Goal: Find specific page/section: Find specific page/section

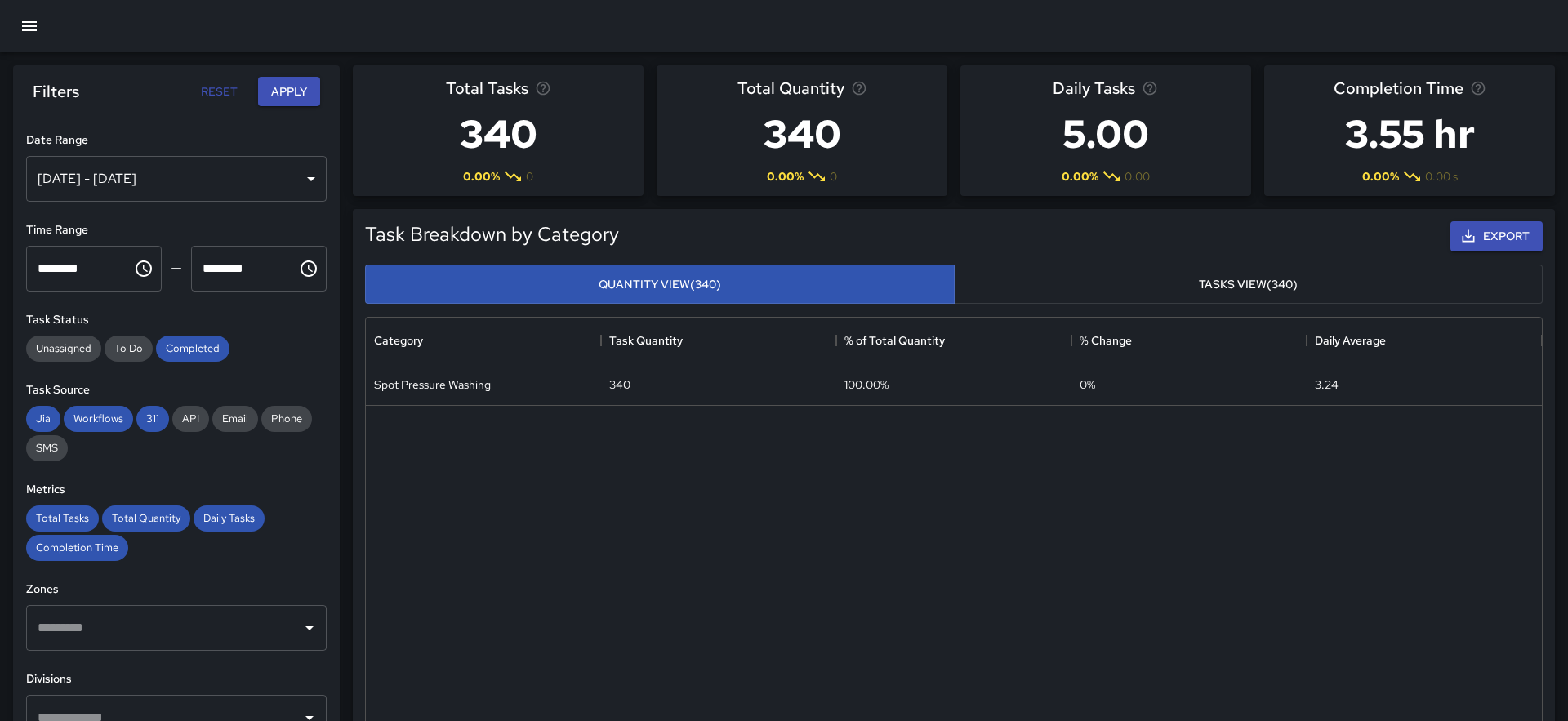
click at [35, 30] on icon "button" at bounding box center [30, 26] width 15 height 9
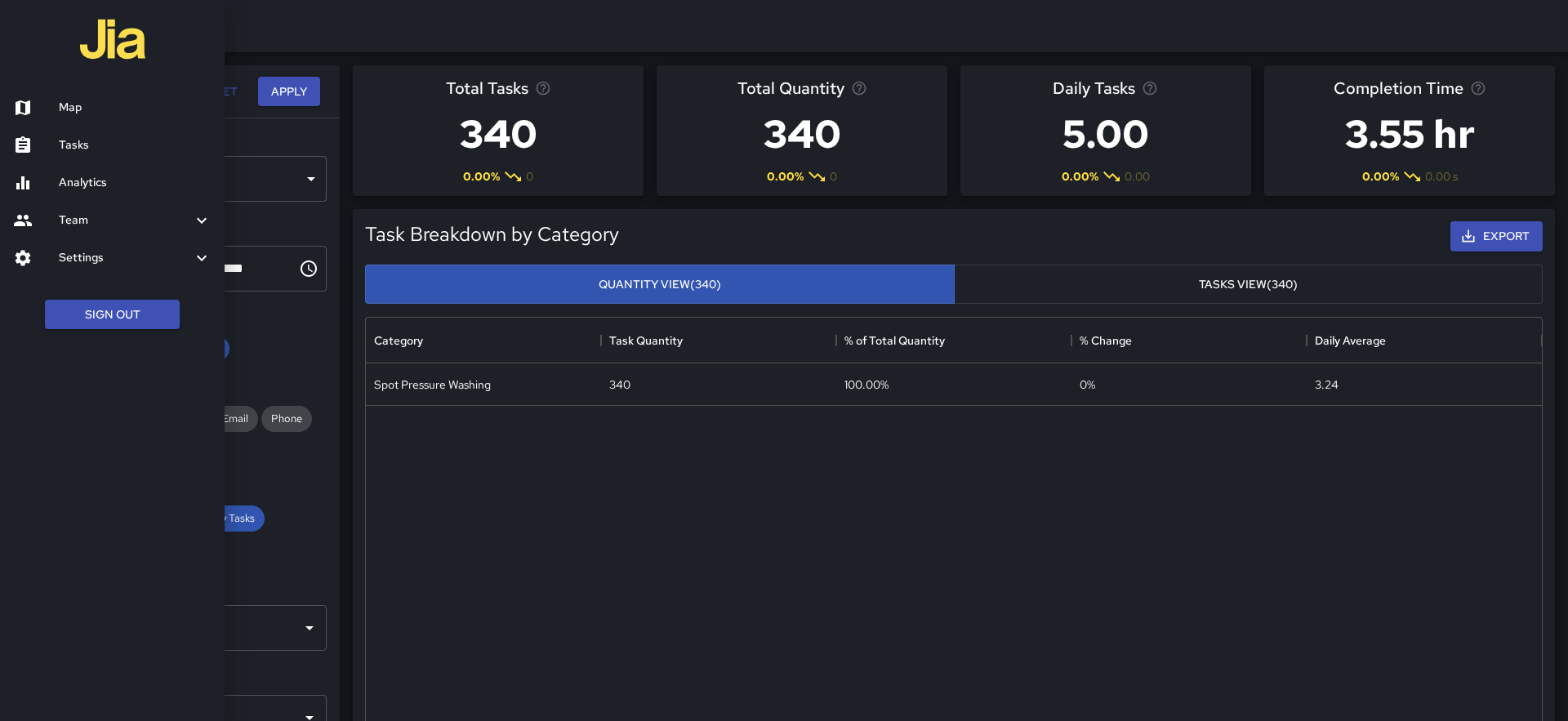
click at [80, 104] on h6 "Map" at bounding box center [135, 108] width 153 height 18
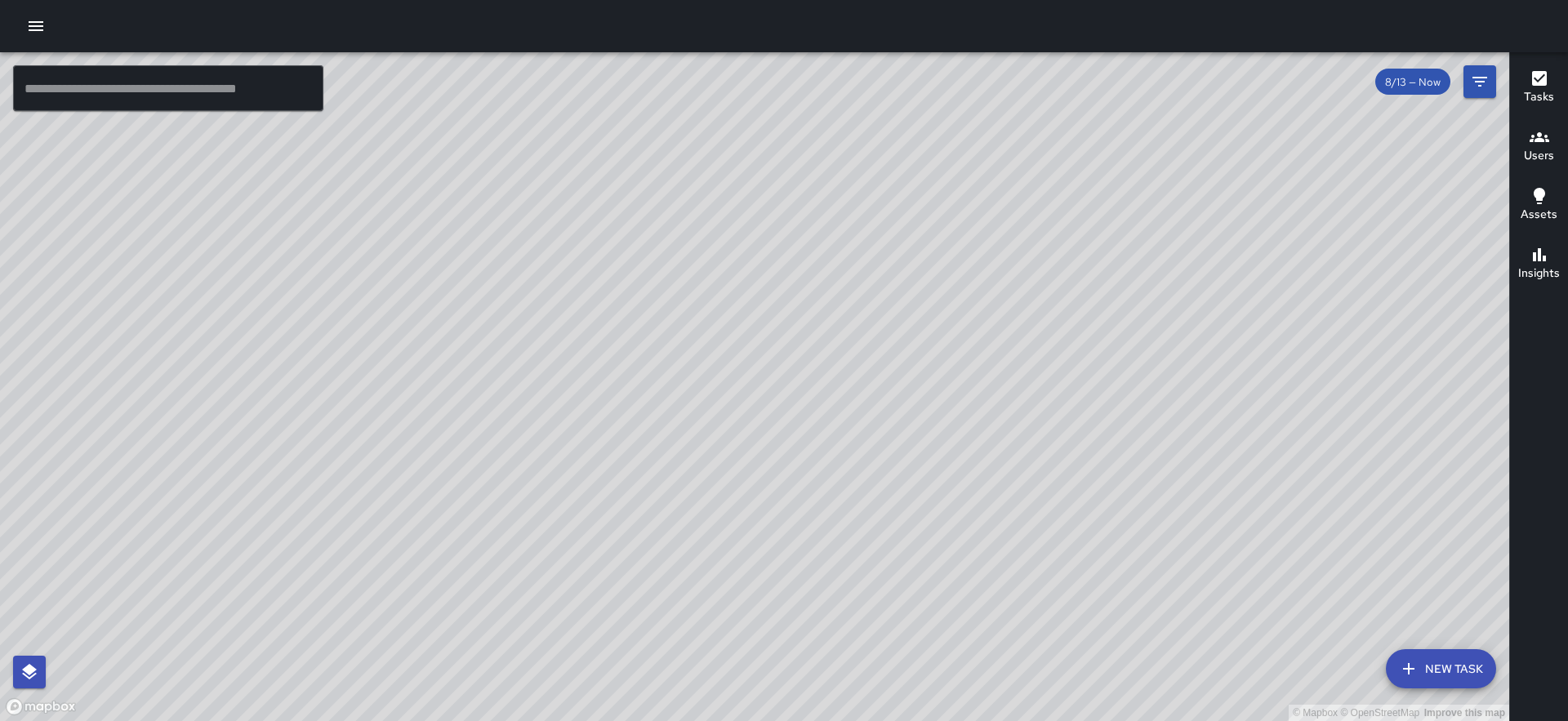
drag, startPoint x: 967, startPoint y: 493, endPoint x: 926, endPoint y: 480, distance: 43.0
click at [926, 480] on div "© Mapbox © OpenStreetMap Improve this map" at bounding box center [754, 387] width 1509 height 669
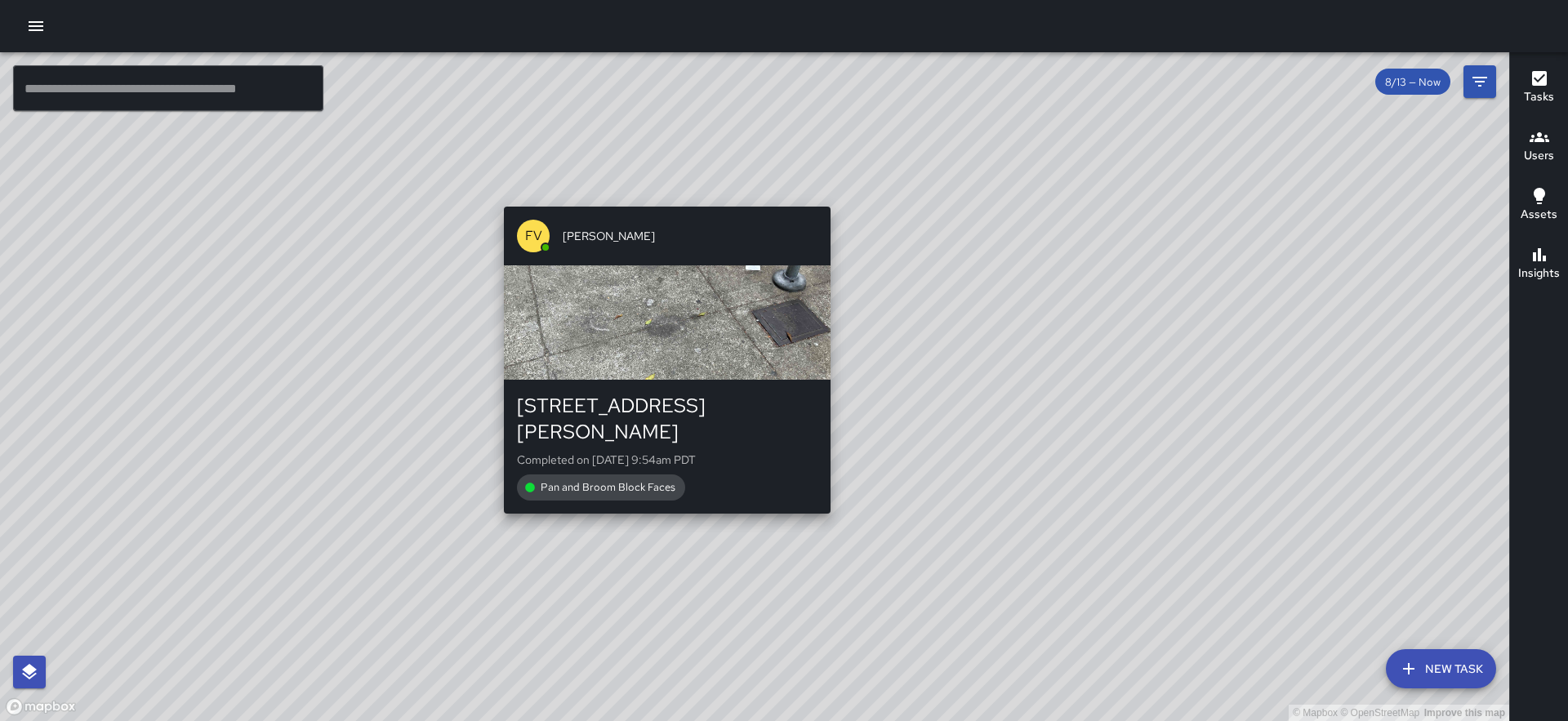
click at [661, 498] on div "© Mapbox © OpenStreetMap Improve this map FV Francisco Villalta 1 Bush Street C…" at bounding box center [754, 387] width 1509 height 669
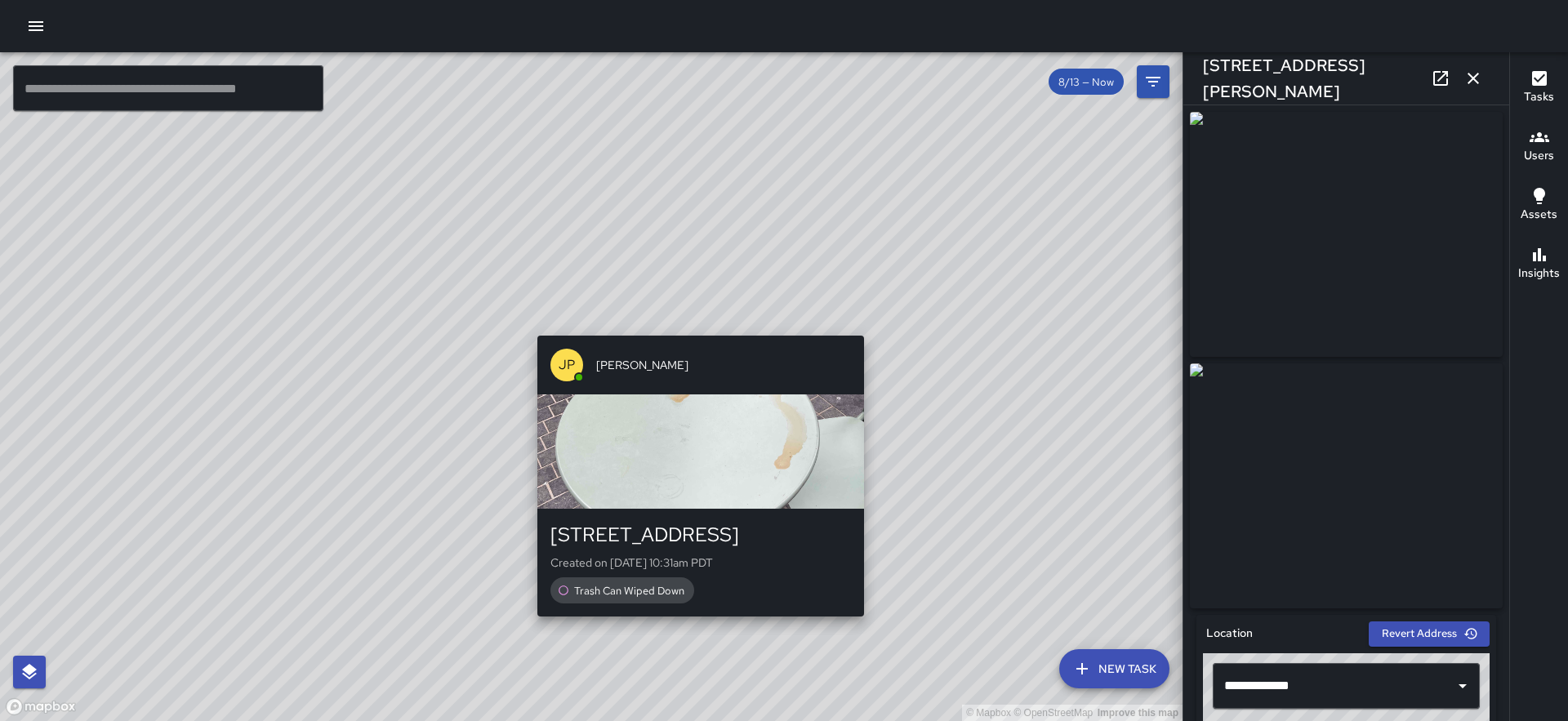
click at [871, 326] on div "© Mapbox © OpenStreetMap Improve this map JP Jonthan Portillo 444 Market Street…" at bounding box center [591, 387] width 1183 height 669
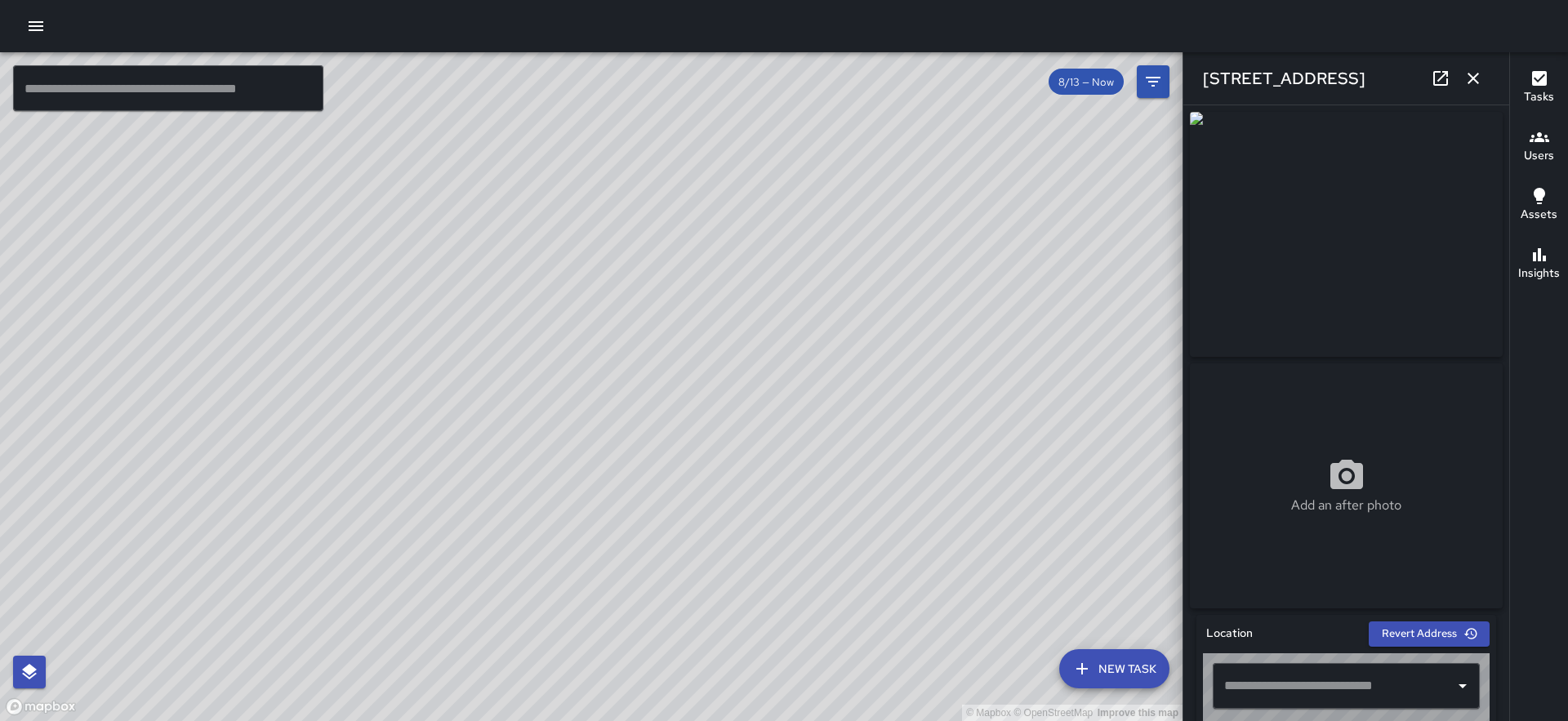
type input "**********"
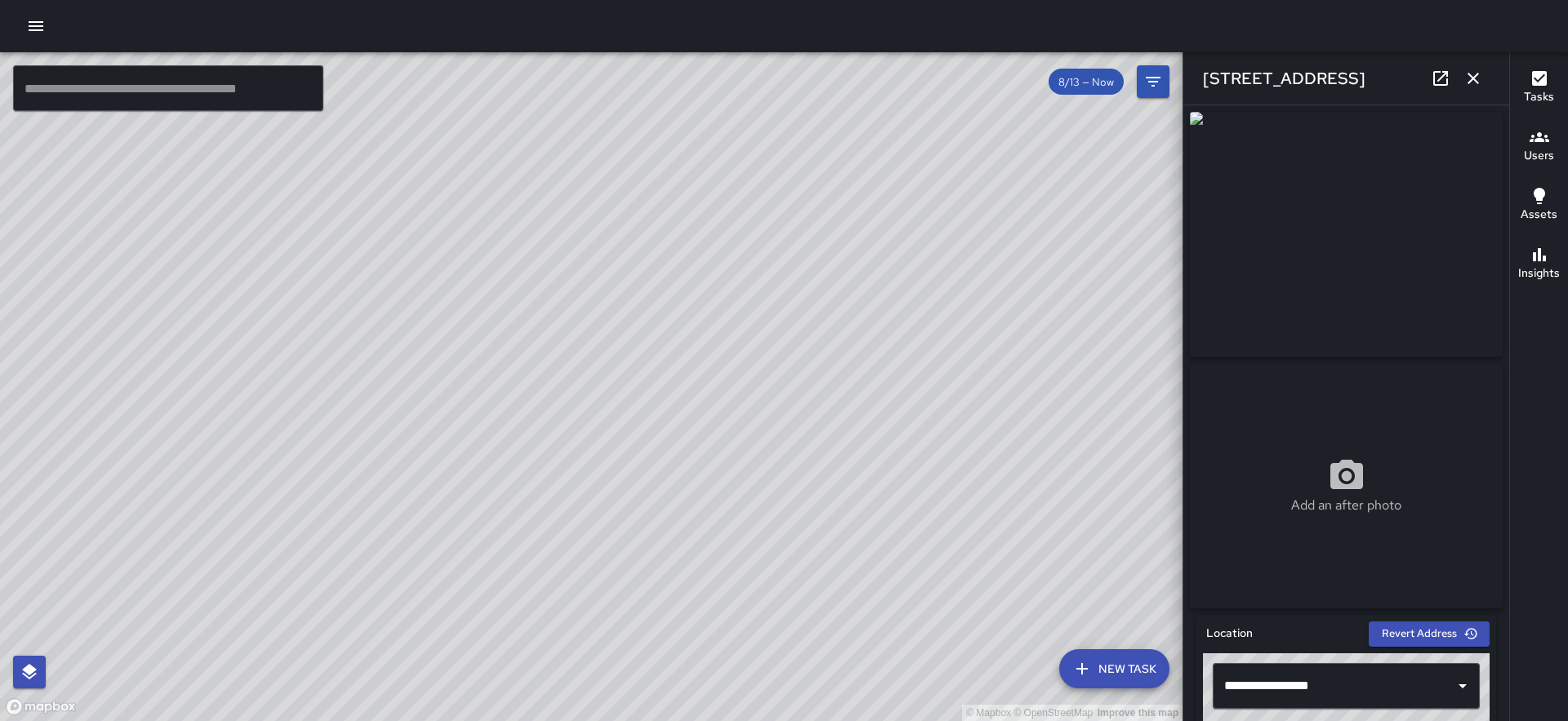
drag, startPoint x: 909, startPoint y: 351, endPoint x: 394, endPoint y: 685, distance: 613.8
click at [394, 685] on div "© Mapbox © OpenStreetMap Improve this map" at bounding box center [591, 387] width 1183 height 669
drag, startPoint x: 323, startPoint y: 309, endPoint x: 811, endPoint y: 33, distance: 560.6
click at [812, 33] on div "© Mapbox © OpenStreetMap Improve this map ​ New Task 8/13 — Now Map Layers Task…" at bounding box center [784, 360] width 1568 height 721
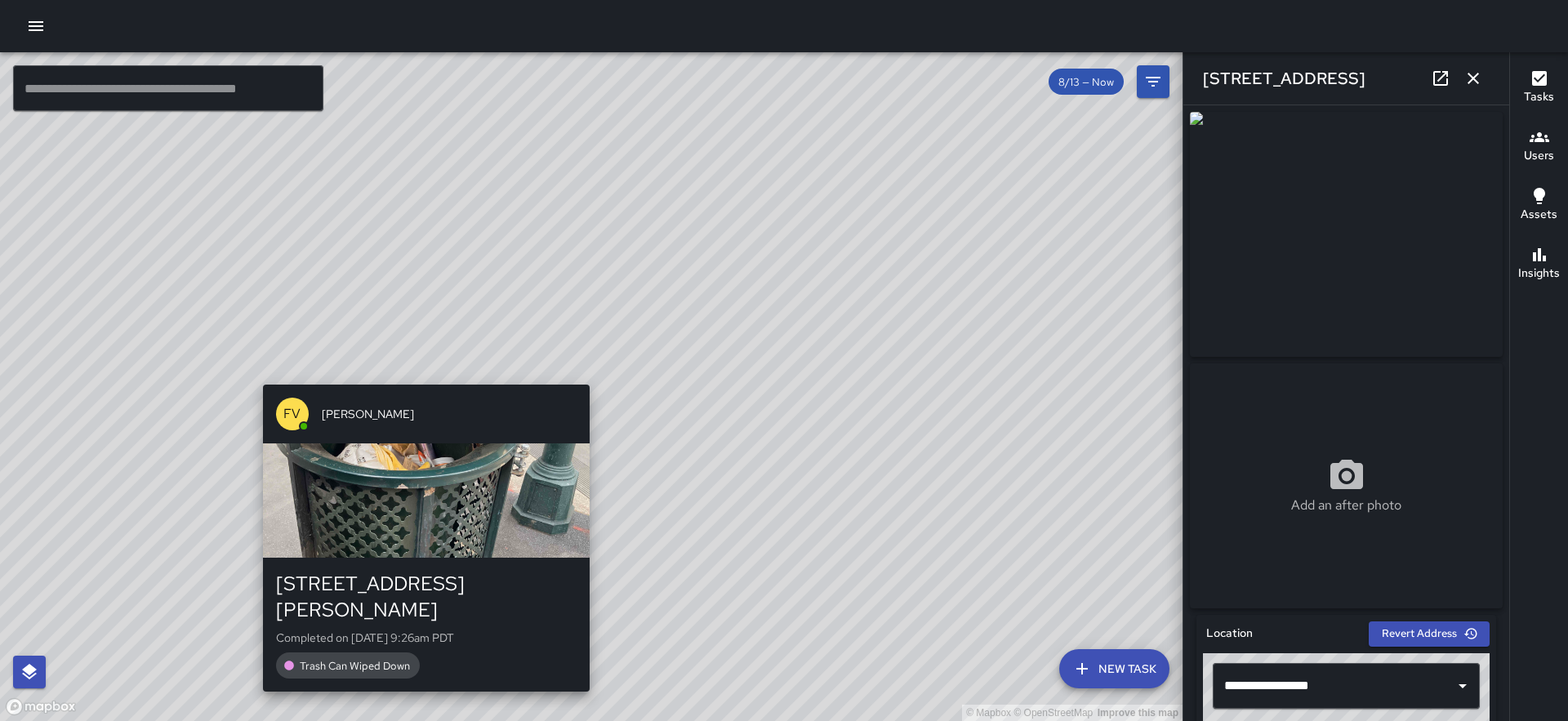
click at [420, 372] on div "© Mapbox © OpenStreetMap Improve this map FV Francisco Villalta 295 Bush Street…" at bounding box center [591, 387] width 1183 height 669
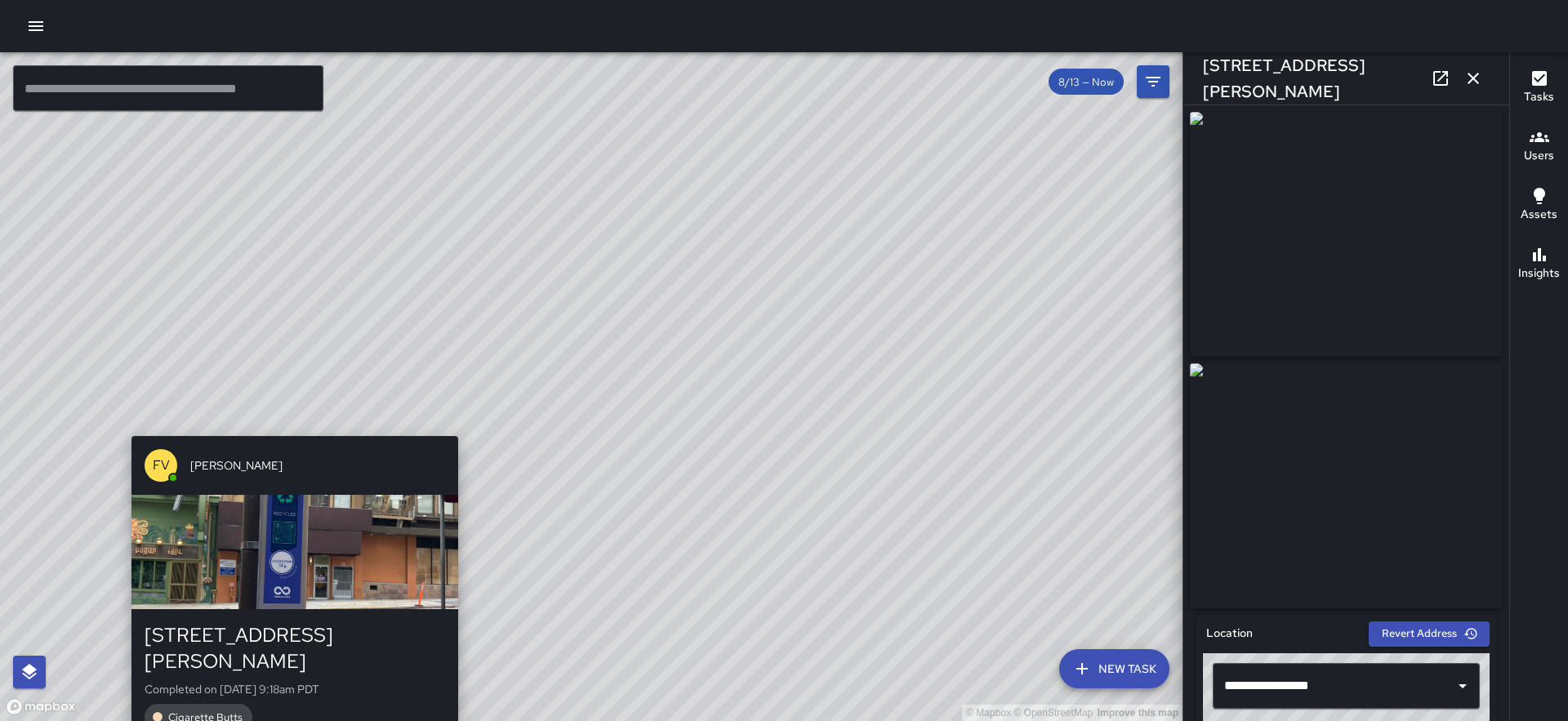
click at [286, 426] on div "© Mapbox © OpenStreetMap Improve this map FV Francisco Villalta 382 Bush Street…" at bounding box center [591, 387] width 1183 height 669
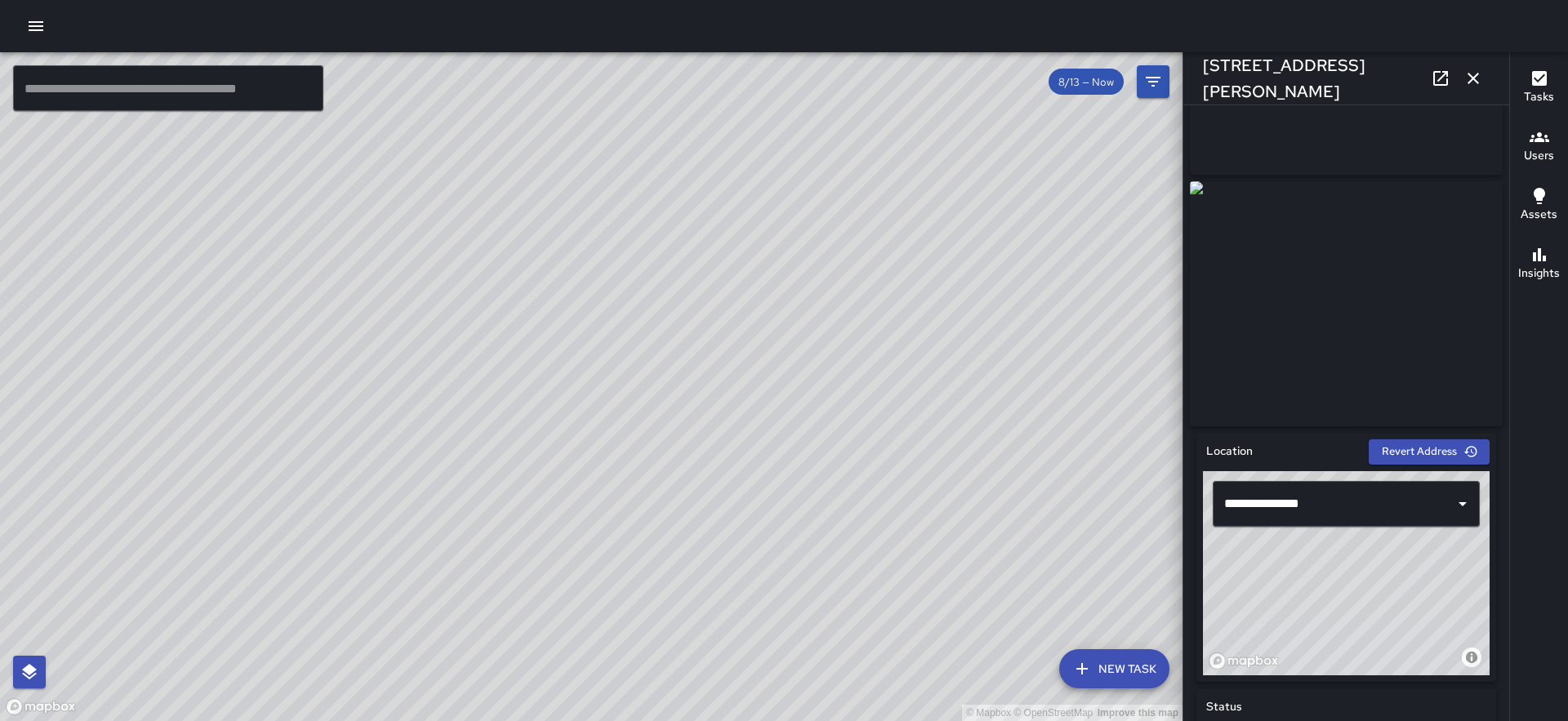
scroll to position [1043, 0]
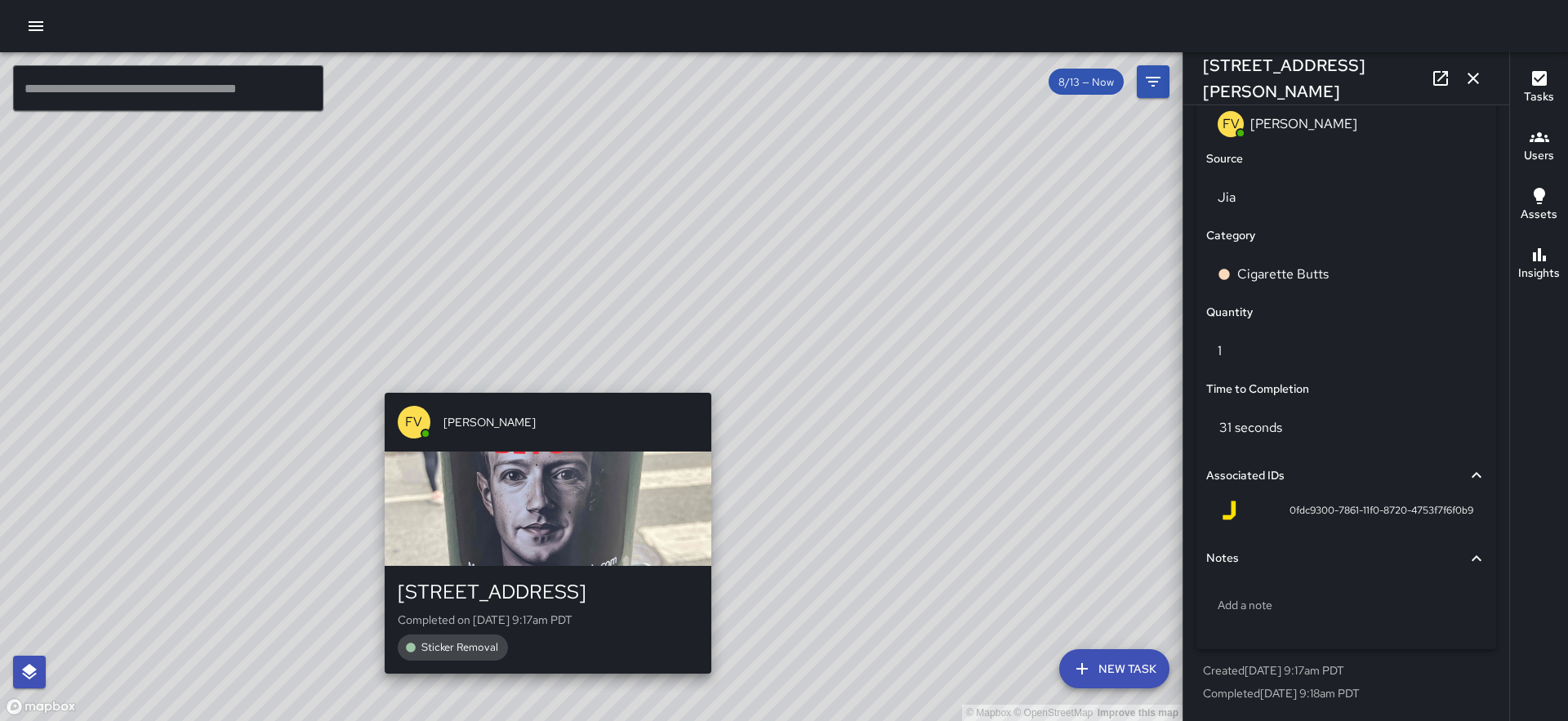
click at [540, 379] on div "© Mapbox © OpenStreetMap Improve this map FV Francisco Villalta 308 Kearny Stre…" at bounding box center [591, 387] width 1183 height 669
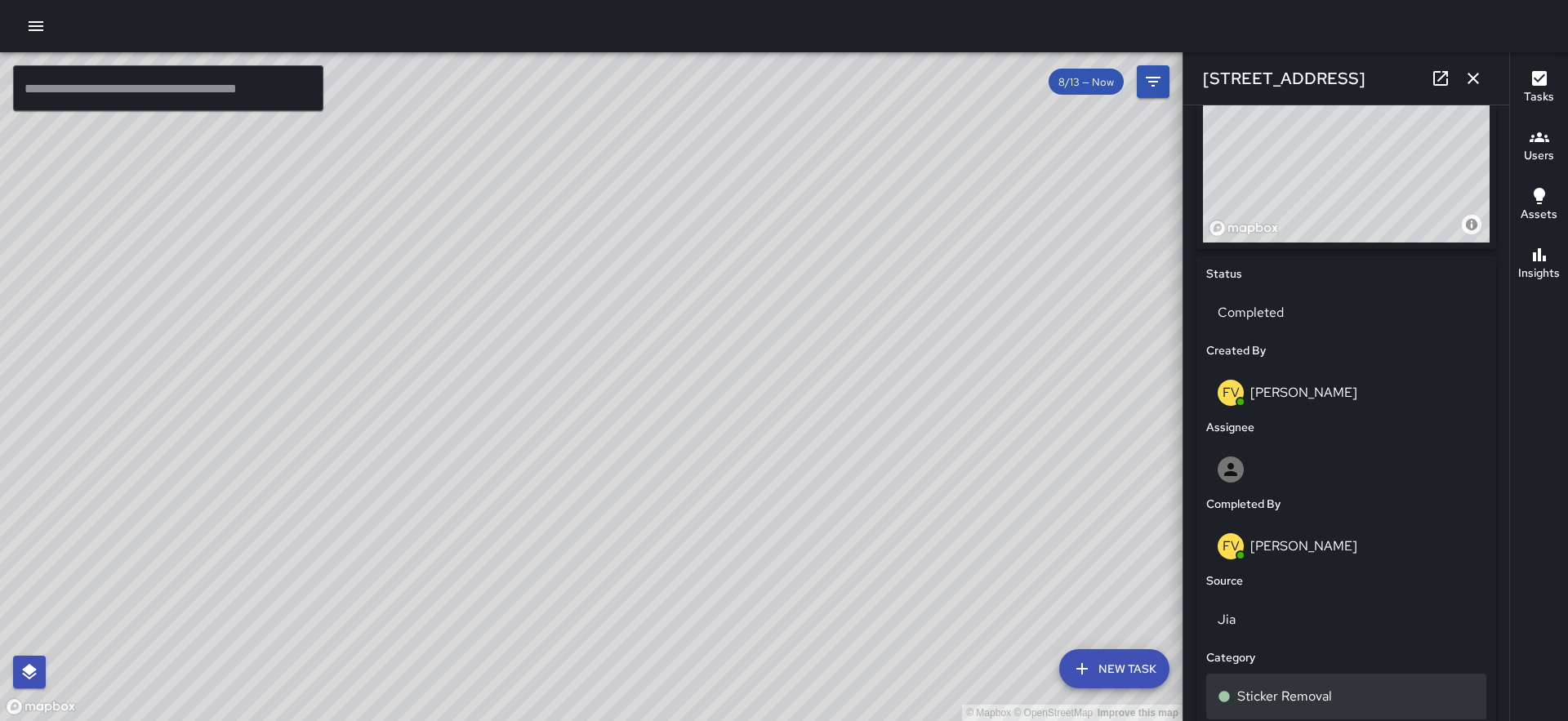
scroll to position [0, 0]
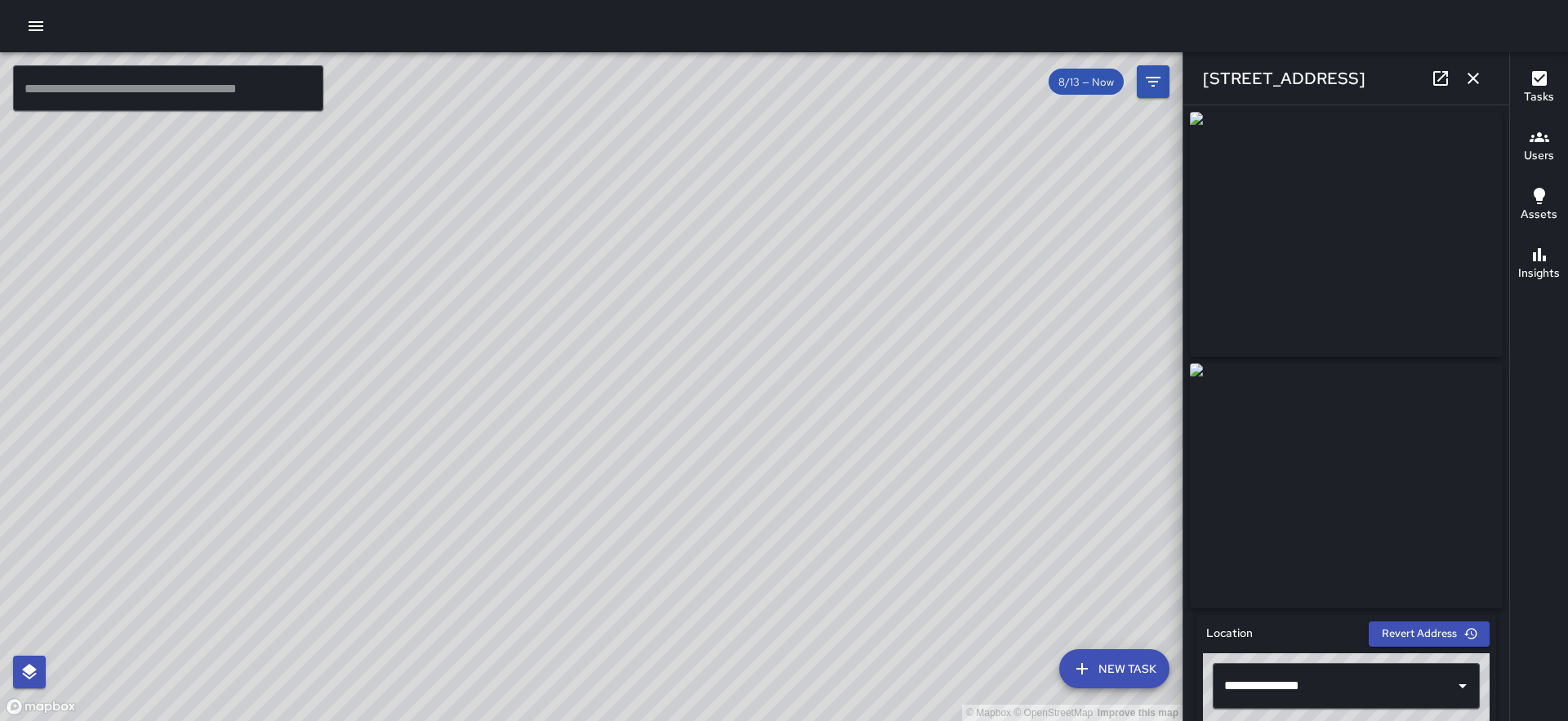
click at [34, 25] on icon "button" at bounding box center [37, 26] width 15 height 9
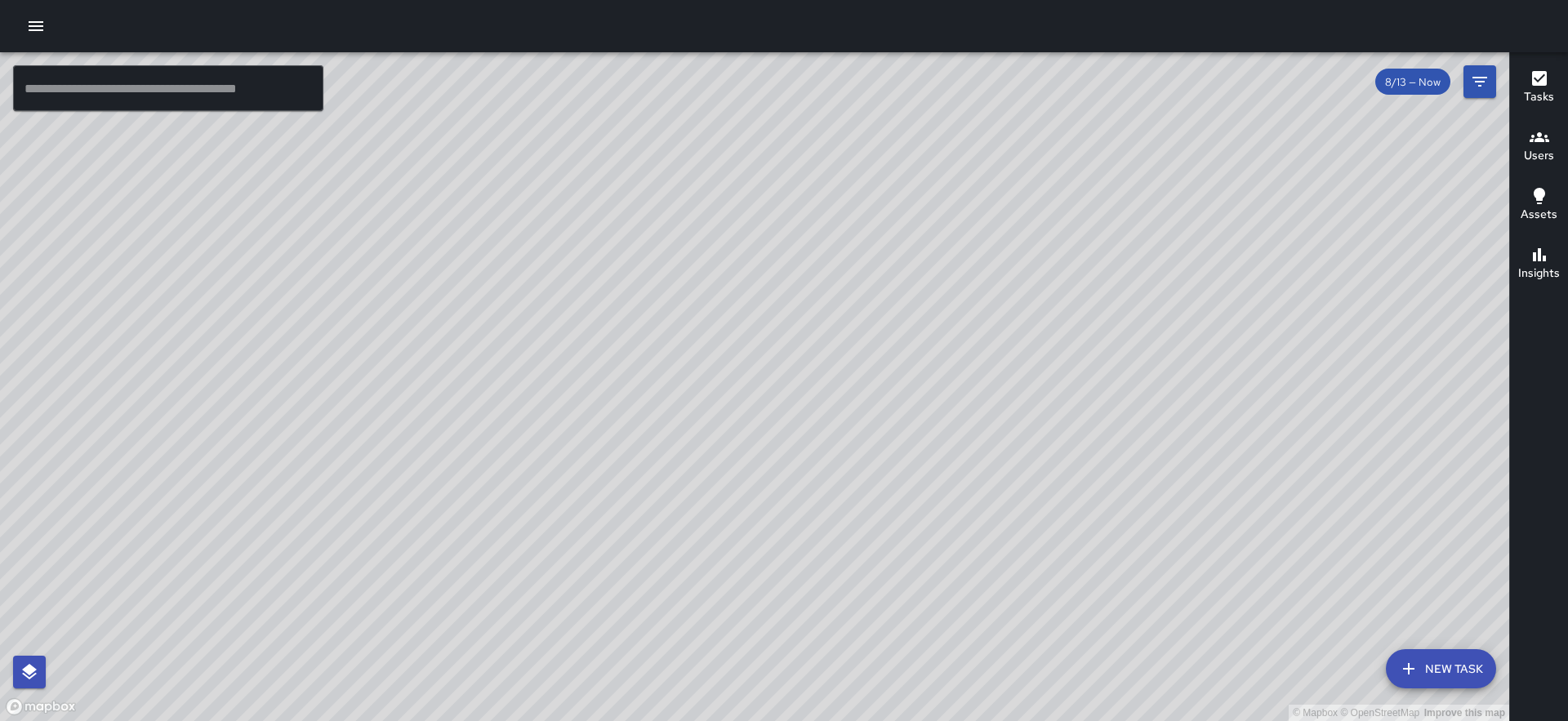
drag, startPoint x: 676, startPoint y: 331, endPoint x: 595, endPoint y: 284, distance: 93.6
click at [595, 284] on div "© Mapbox © OpenStreetMap Improve this map" at bounding box center [754, 387] width 1509 height 669
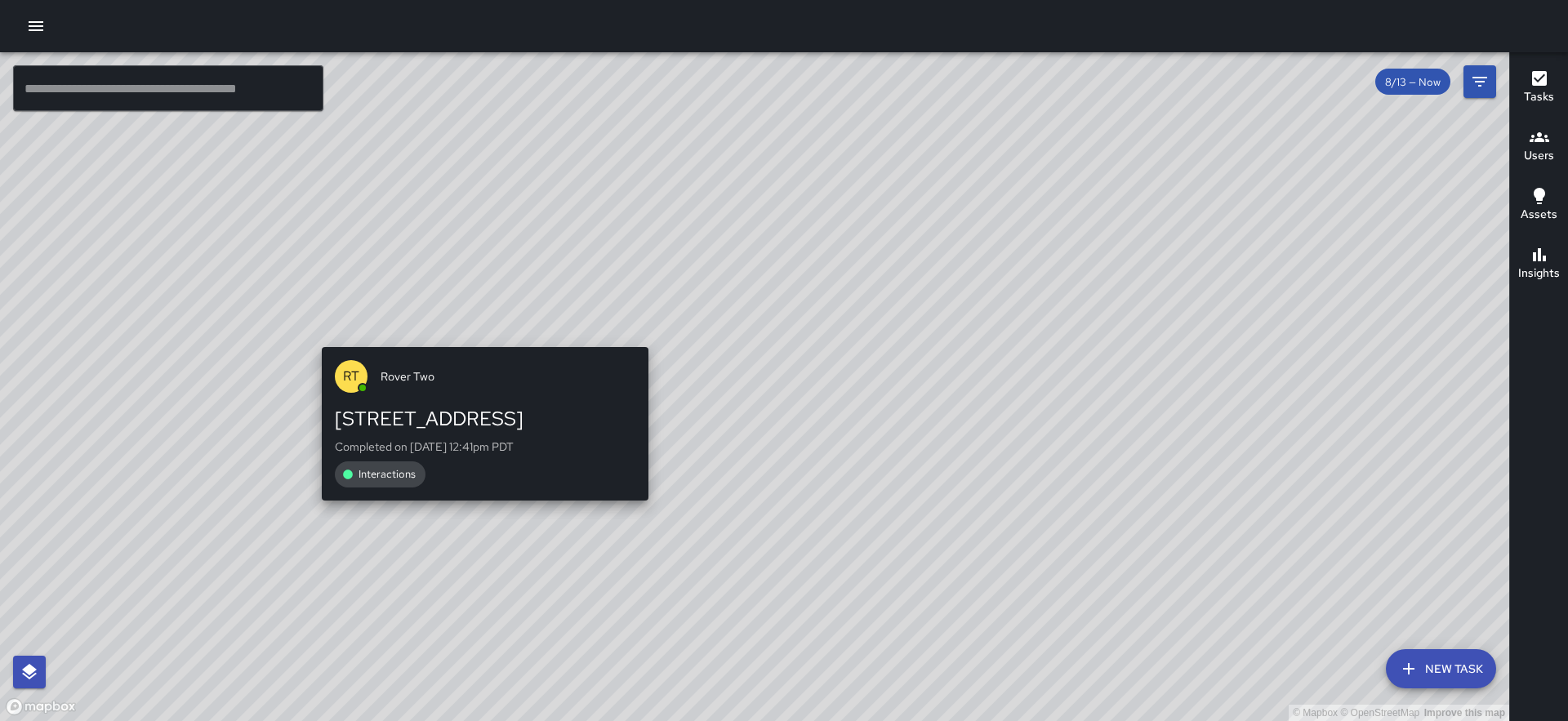
click at [464, 637] on div "© Mapbox © OpenStreetMap Improve this map RT Rover Two [STREET_ADDRESS] Complet…" at bounding box center [754, 387] width 1509 height 669
click at [645, 699] on div "© Mapbox © OpenStreetMap Improve this map RT Rover Two [STREET_ADDRESS] Complet…" at bounding box center [754, 387] width 1509 height 669
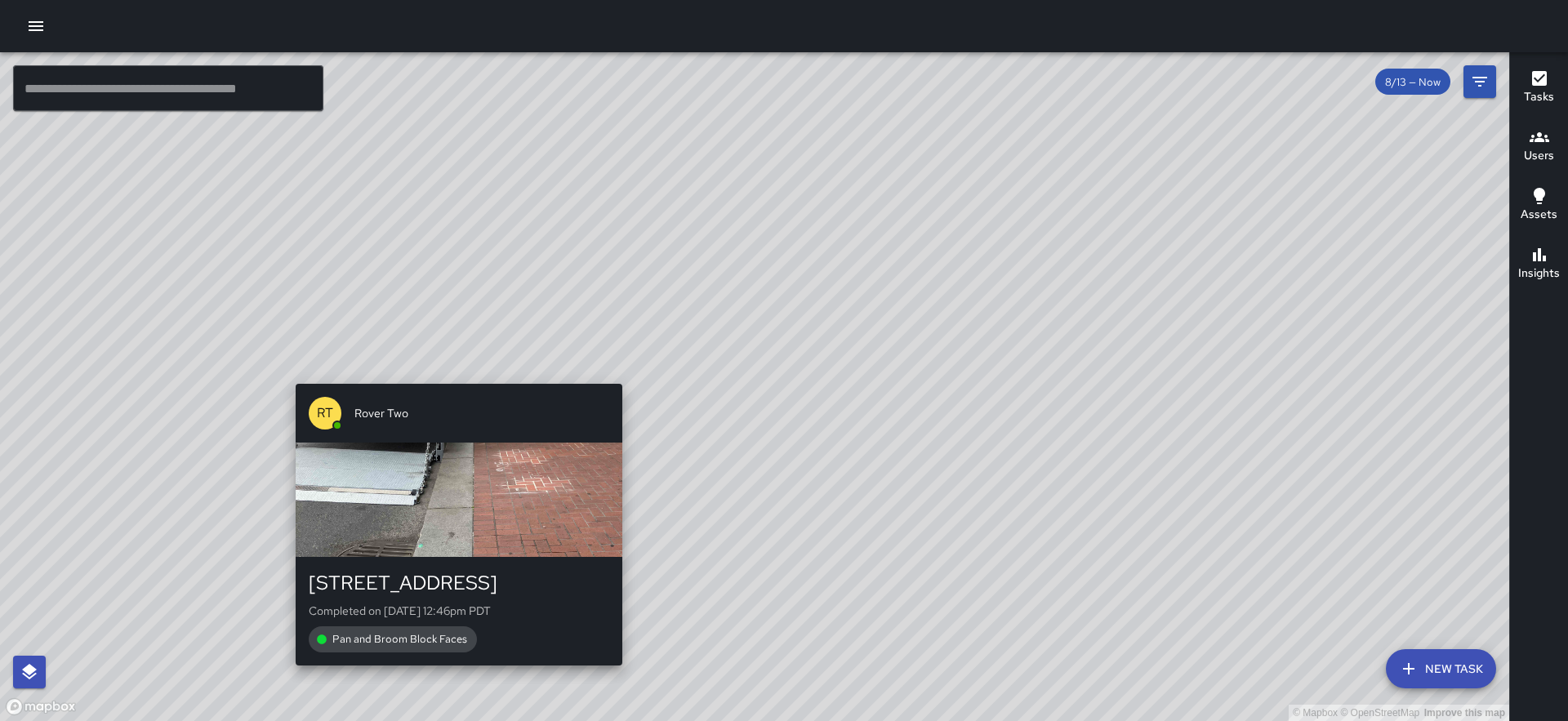
click at [456, 676] on div "© Mapbox © OpenStreetMap Improve this map RT Rover Two [STREET_ADDRESS] Complet…" at bounding box center [754, 387] width 1509 height 669
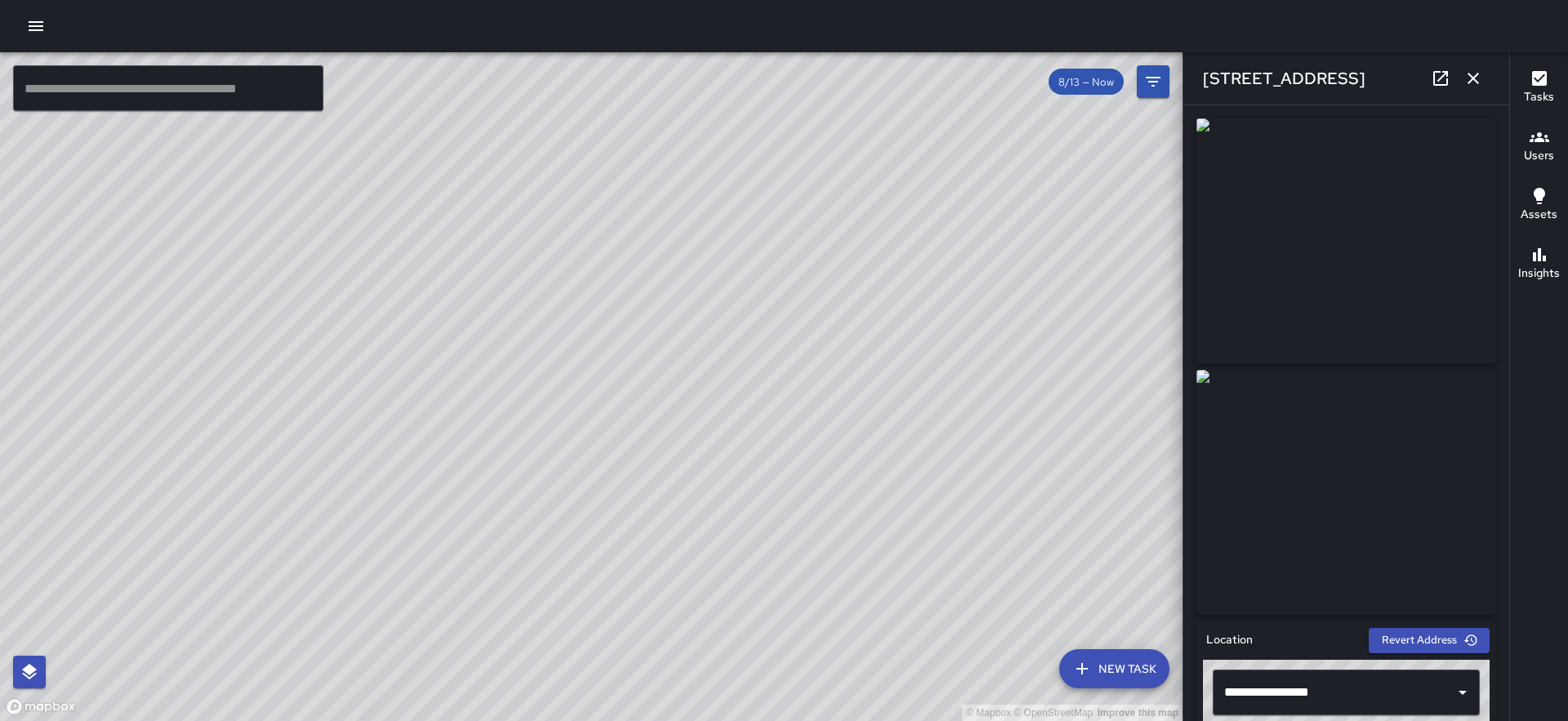
click at [1465, 84] on icon "button" at bounding box center [1473, 78] width 20 height 20
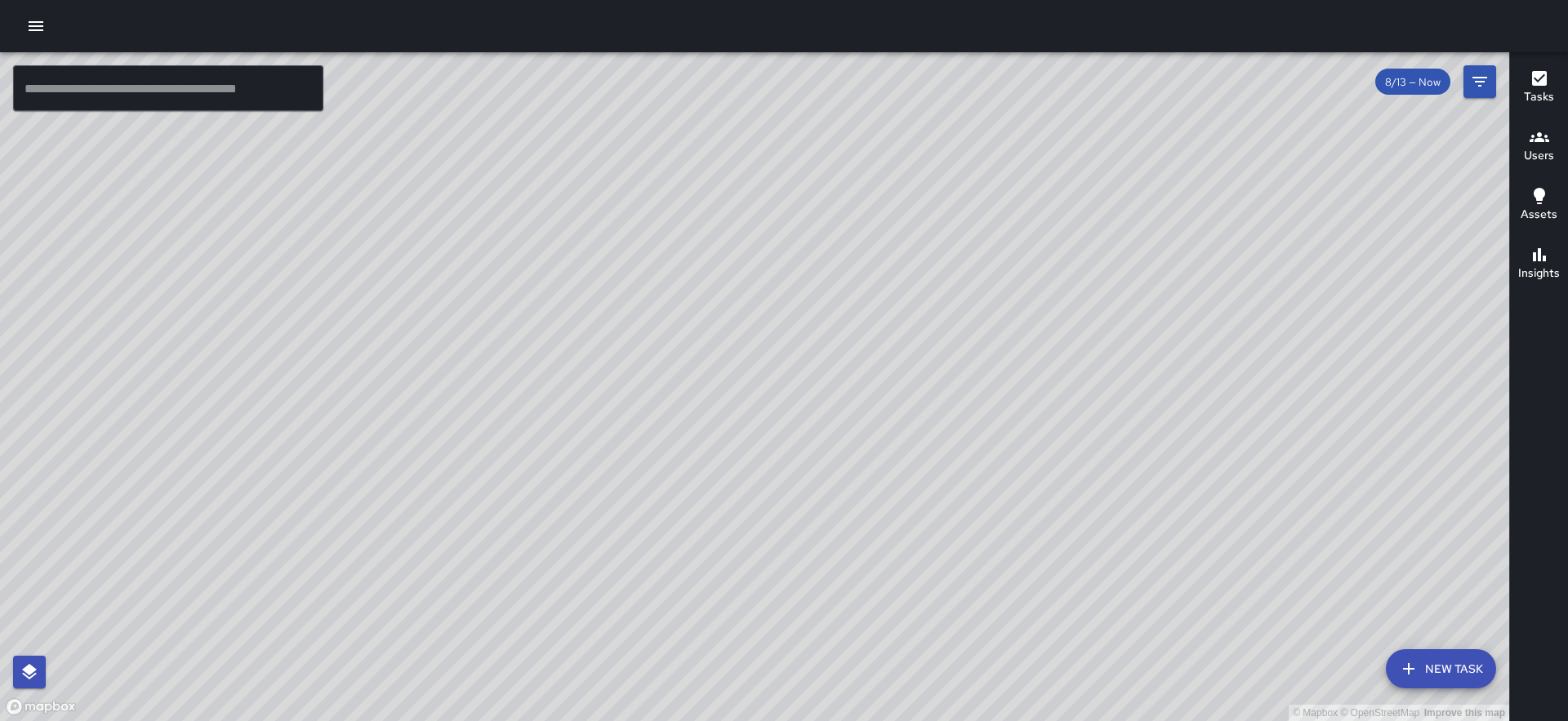
drag, startPoint x: 932, startPoint y: 284, endPoint x: 823, endPoint y: 391, distance: 152.7
click at [823, 391] on div "© Mapbox © OpenStreetMap Improve this map" at bounding box center [754, 387] width 1509 height 669
drag, startPoint x: 1146, startPoint y: 199, endPoint x: 825, endPoint y: 634, distance: 540.6
click at [825, 634] on div "© Mapbox © OpenStreetMap Improve this map" at bounding box center [754, 387] width 1509 height 669
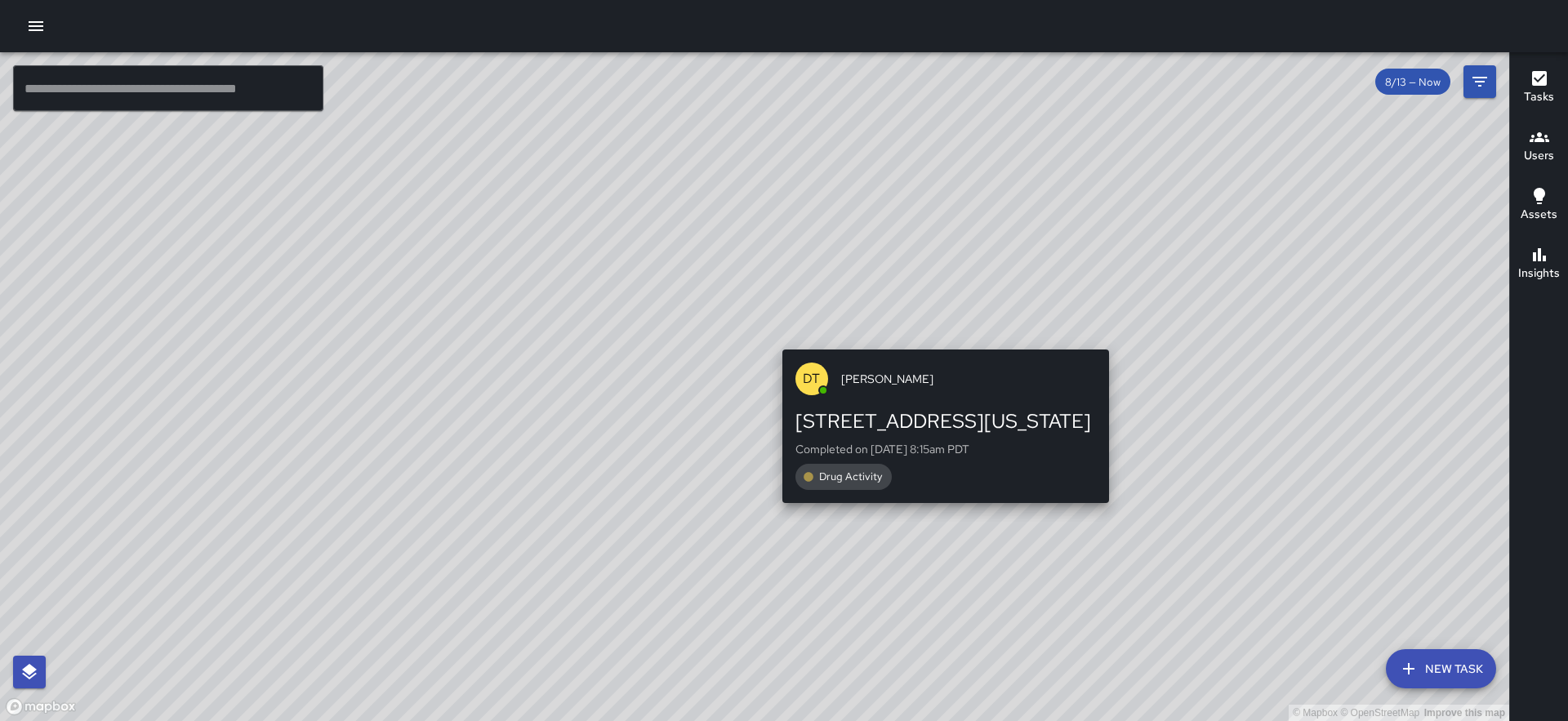
click at [940, 340] on div "© Mapbox © OpenStreetMap Improve this map DT [PERSON_NAME] [STREET_ADDRESS][US_…" at bounding box center [754, 387] width 1509 height 669
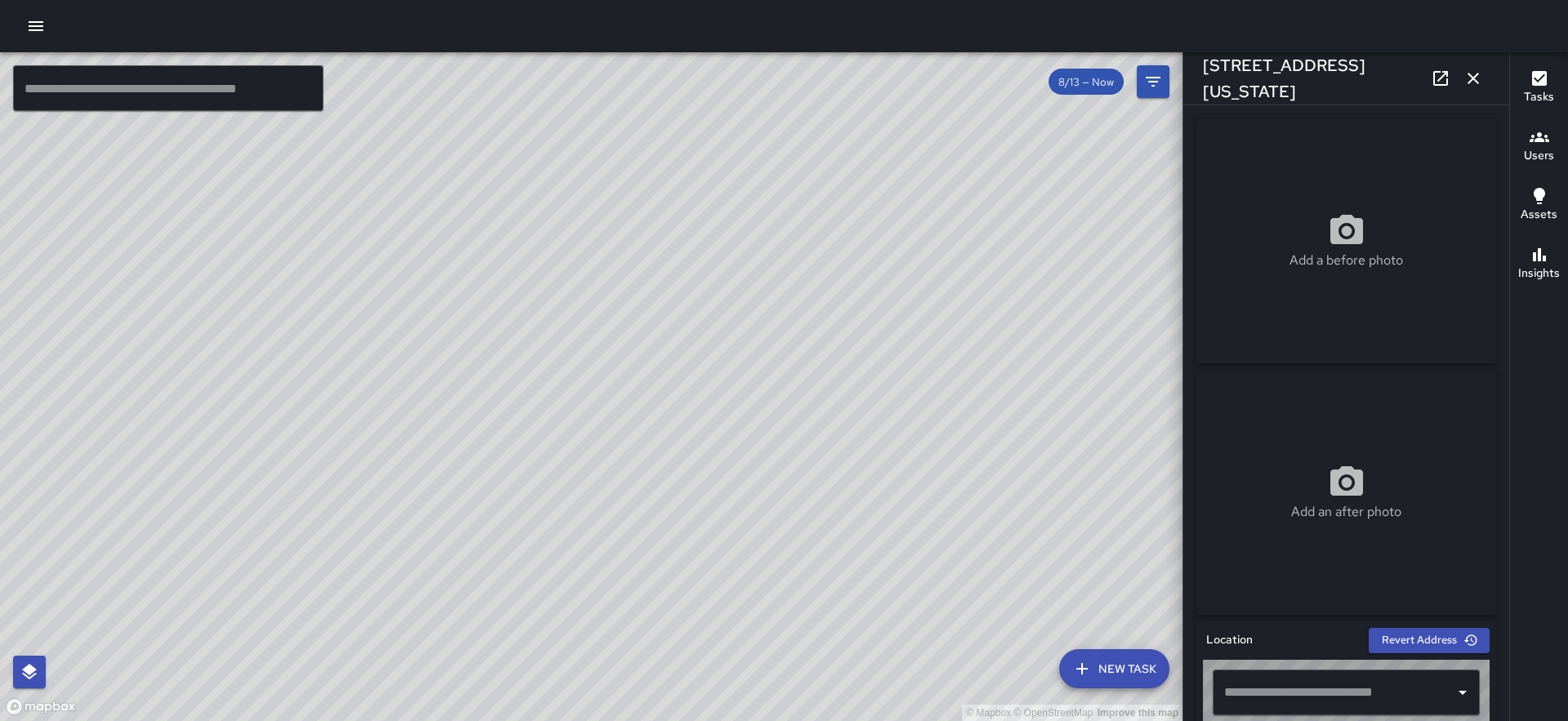
type input "**********"
click at [1473, 73] on icon "button" at bounding box center [1473, 78] width 20 height 20
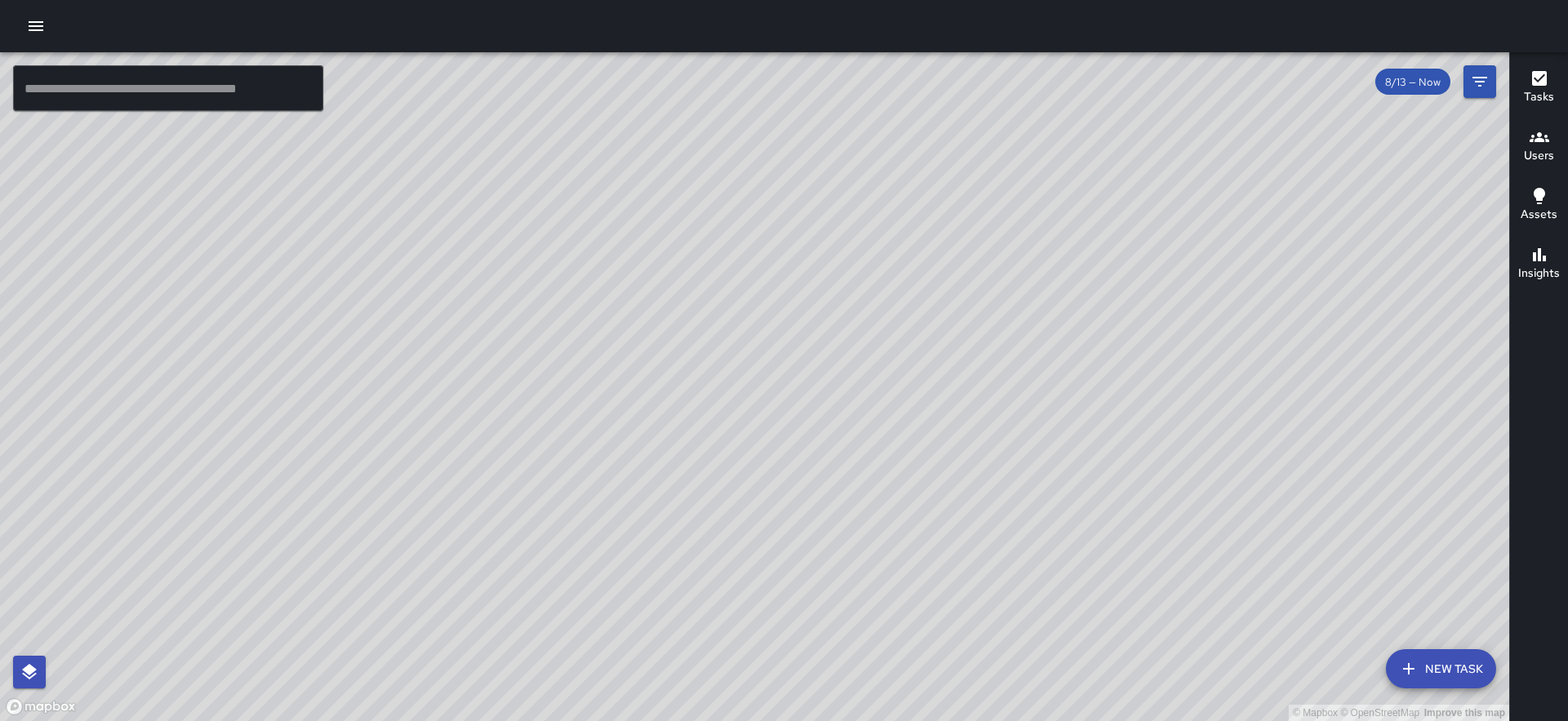
drag, startPoint x: 348, startPoint y: 362, endPoint x: 290, endPoint y: 204, distance: 168.3
click at [290, 204] on div "© Mapbox © OpenStreetMap Improve this map" at bounding box center [754, 387] width 1509 height 669
drag, startPoint x: 314, startPoint y: 511, endPoint x: 472, endPoint y: 318, distance: 249.4
click at [472, 318] on div "© Mapbox © OpenStreetMap Improve this map" at bounding box center [754, 387] width 1509 height 669
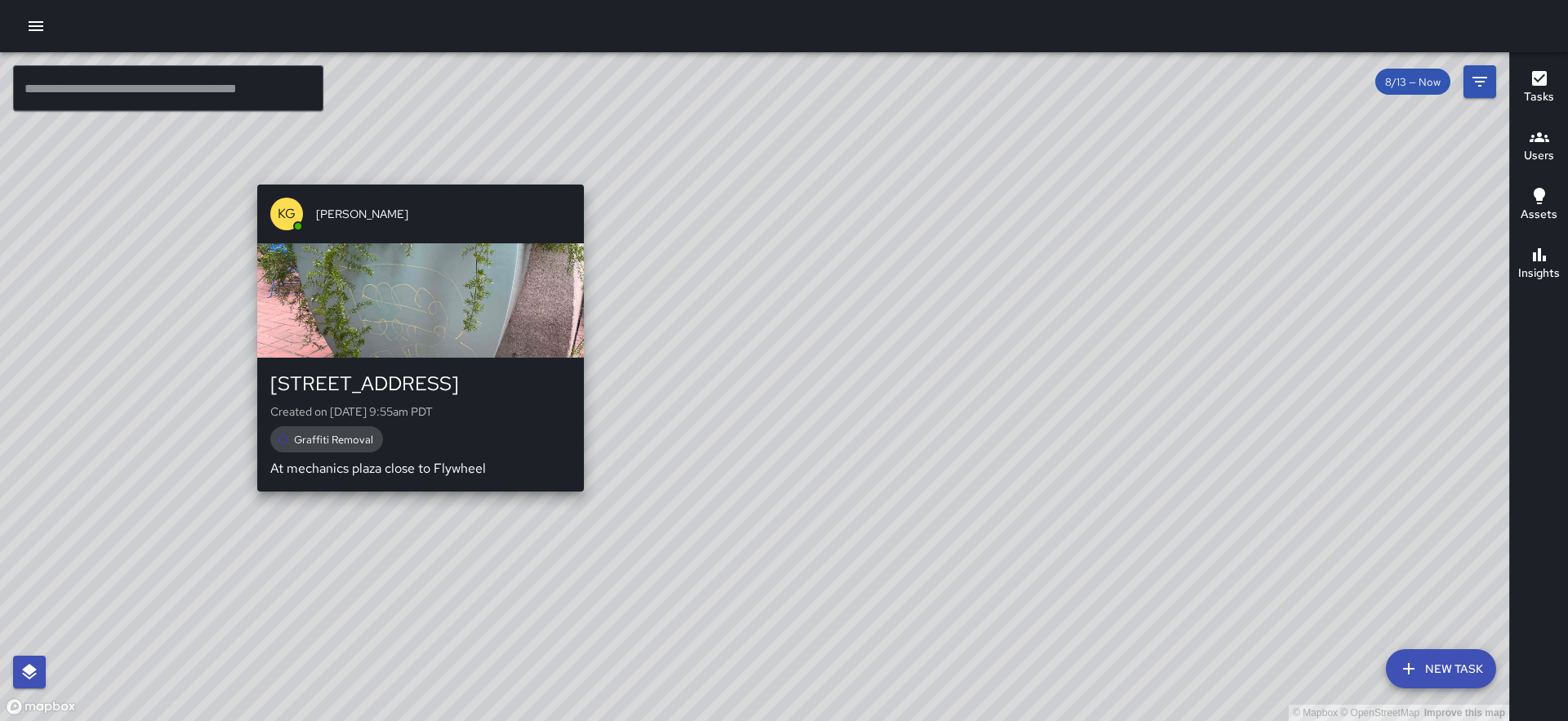
click at [417, 501] on div "© Mapbox © OpenStreetMap Improve this map KG [PERSON_NAME] [GEOGRAPHIC_DATA] Cr…" at bounding box center [754, 387] width 1509 height 669
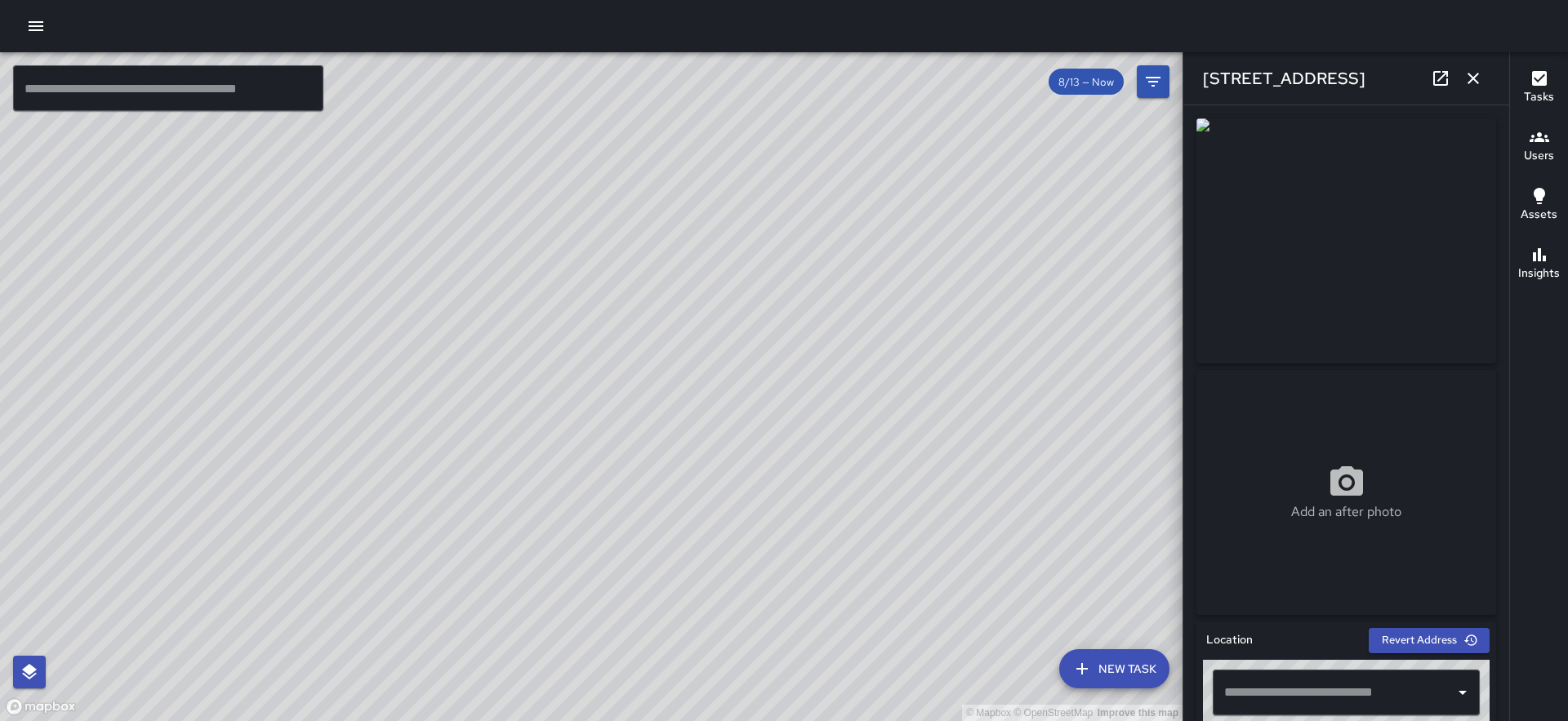
type input "**********"
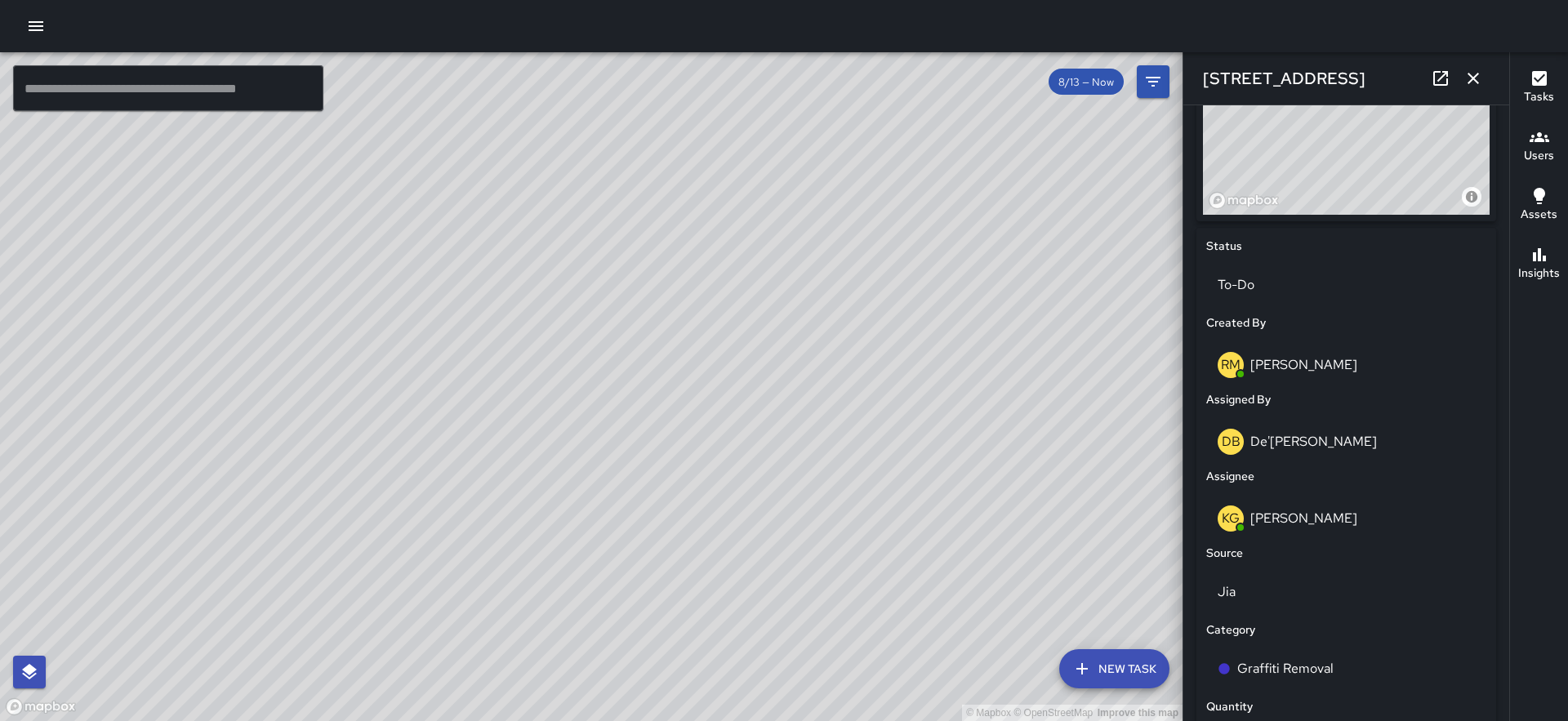
scroll to position [945, 0]
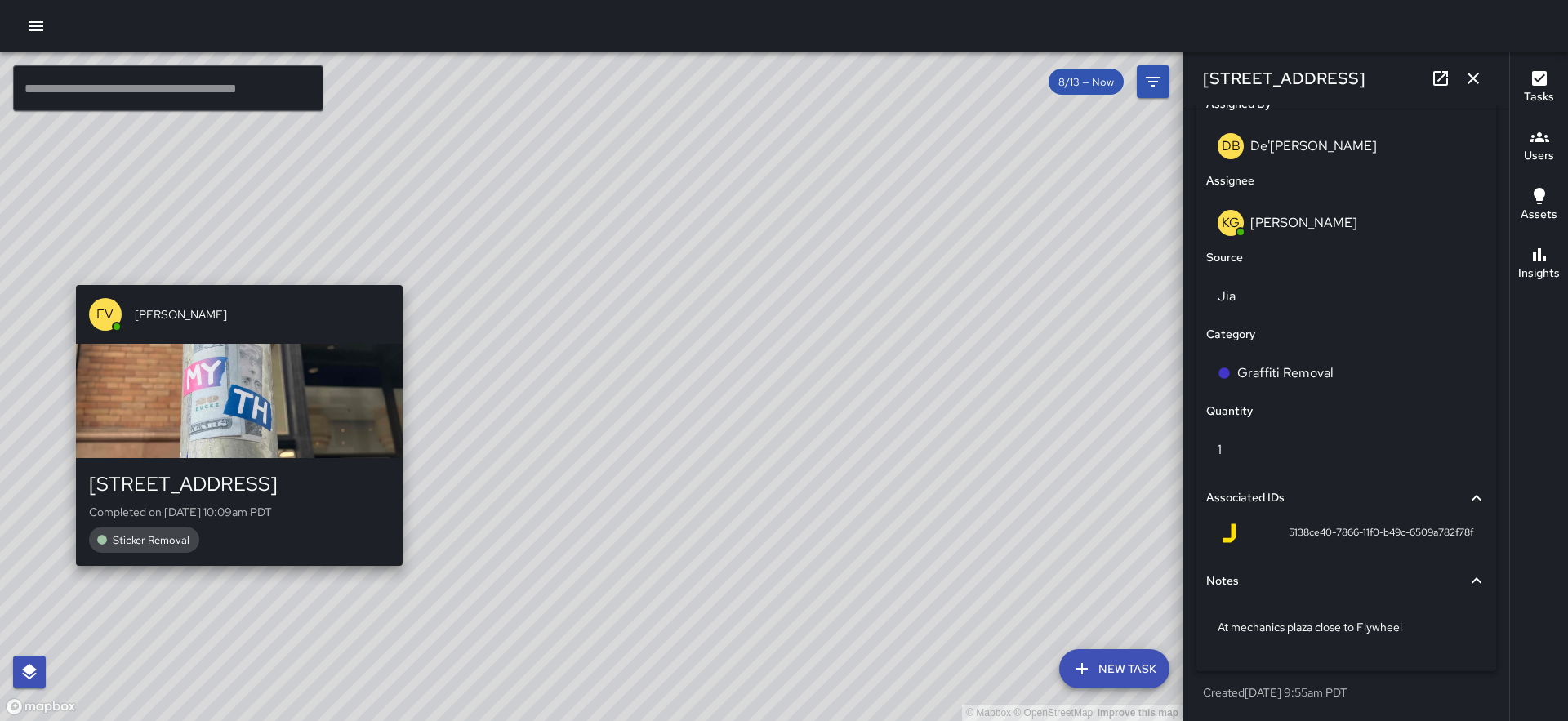
click at [240, 272] on div "© Mapbox © OpenStreetMap Improve this map FV [PERSON_NAME] [STREET_ADDRESS] Com…" at bounding box center [591, 387] width 1183 height 669
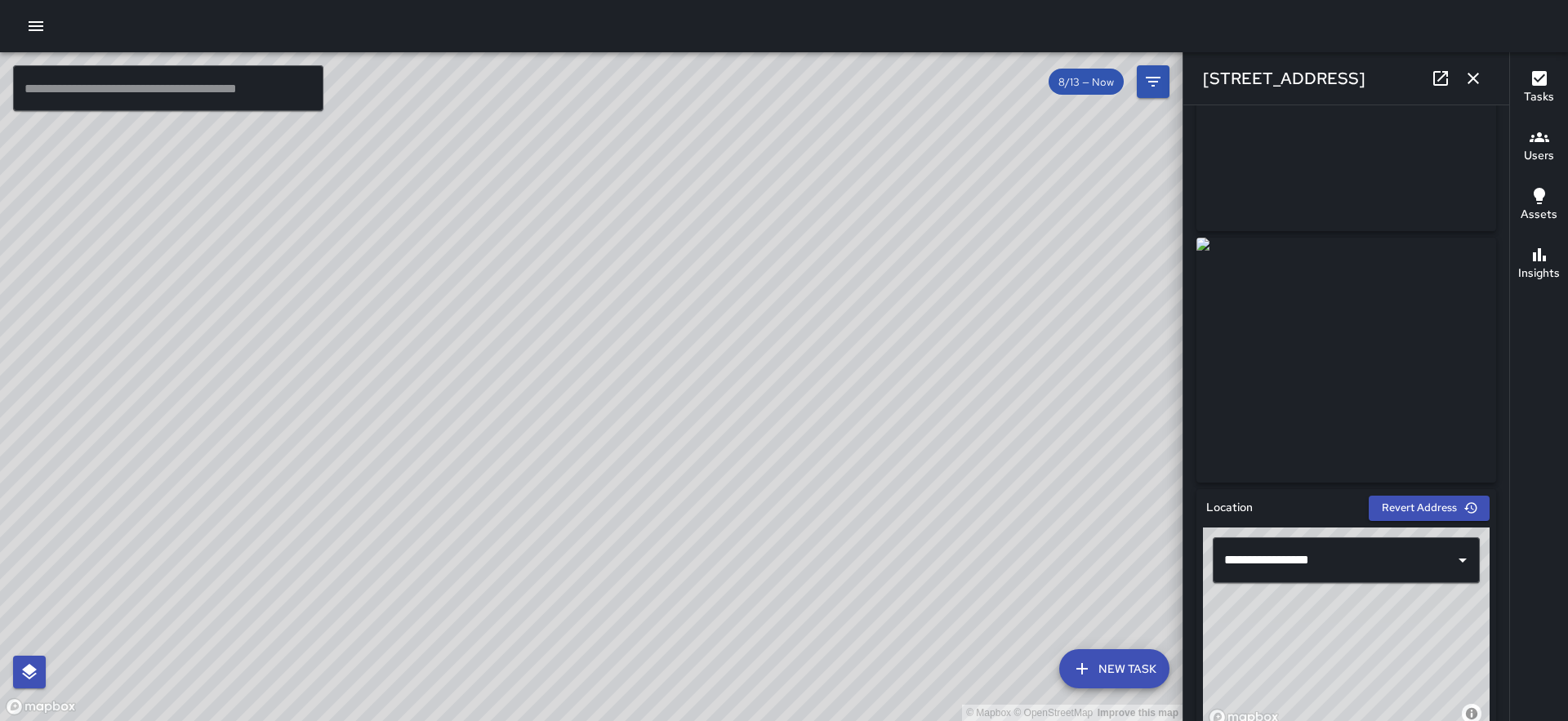
scroll to position [0, 0]
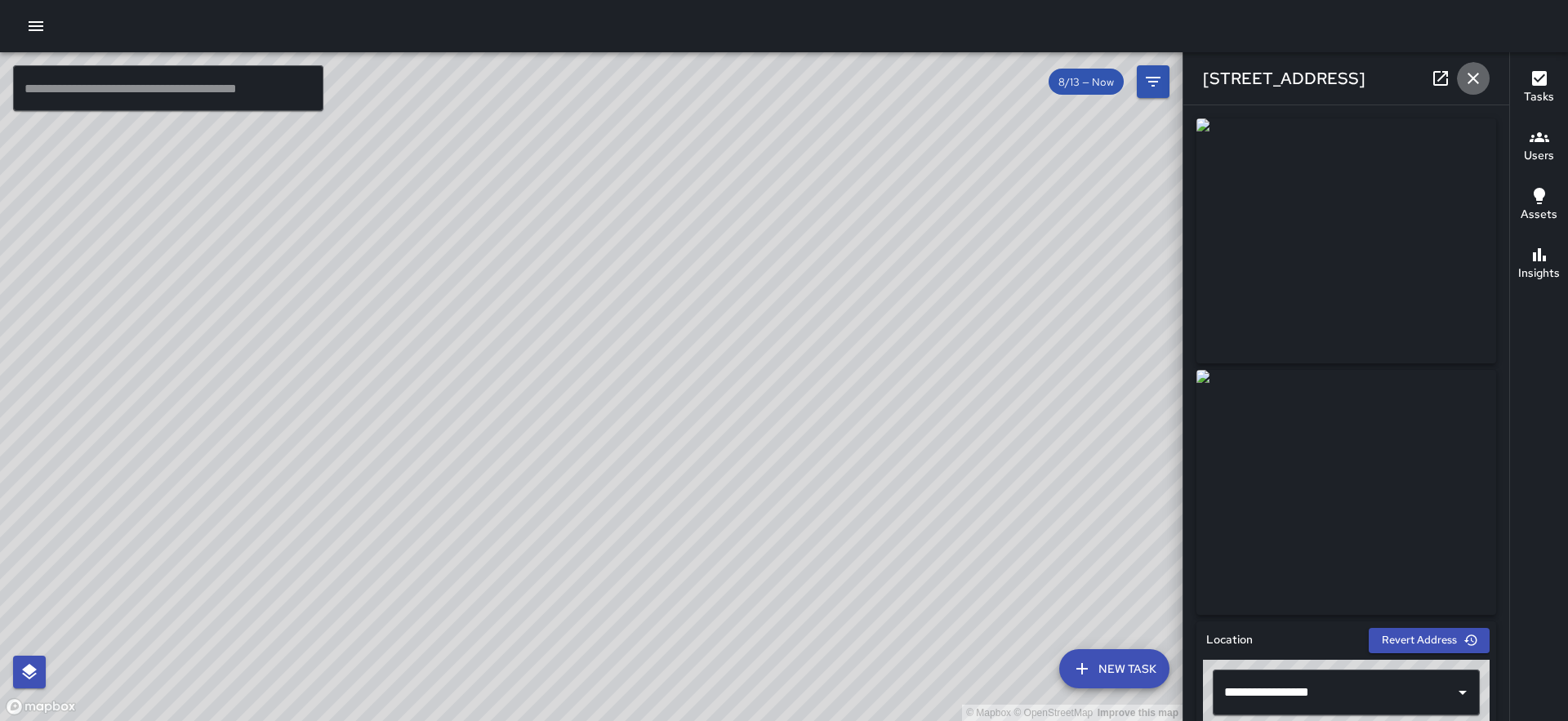
click at [1475, 75] on icon "button" at bounding box center [1473, 79] width 11 height 11
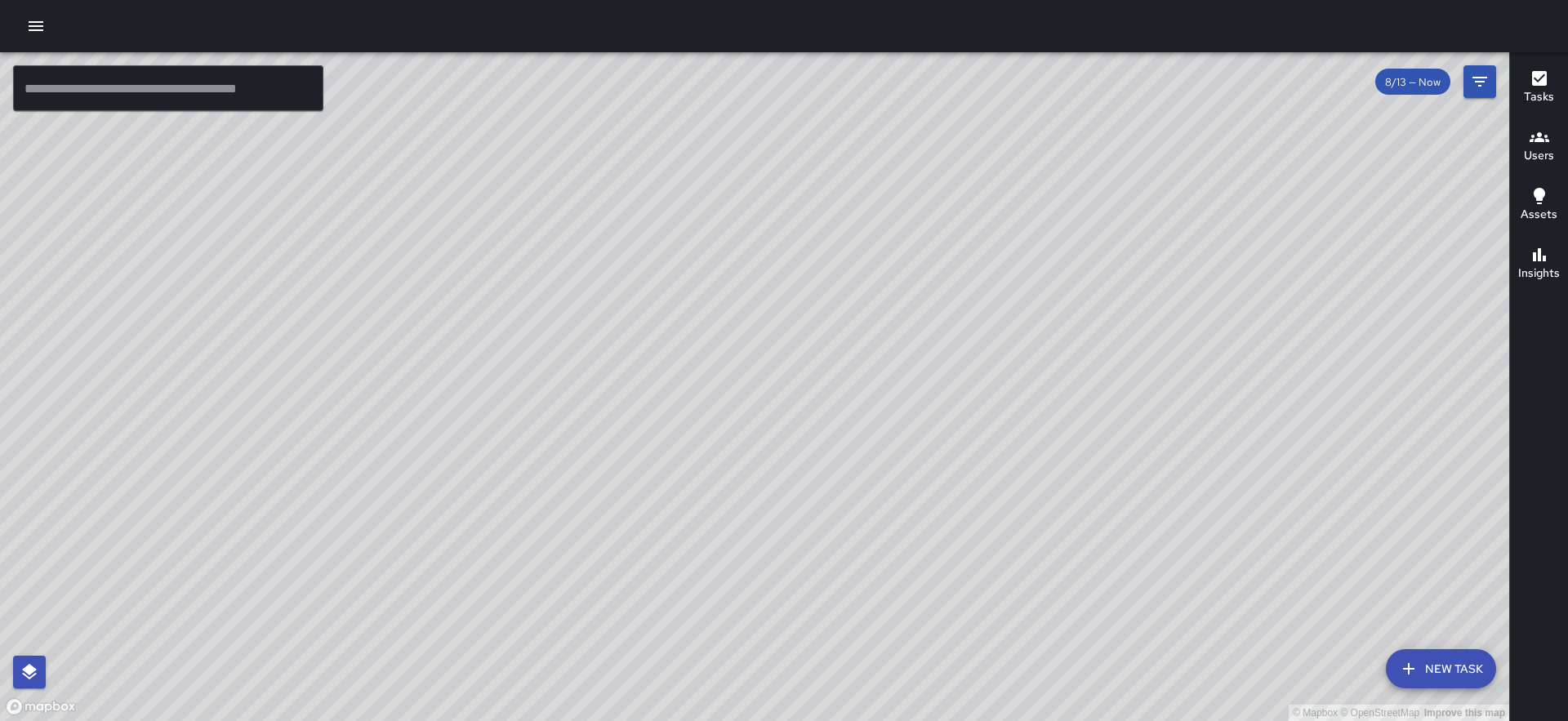
drag, startPoint x: 585, startPoint y: 350, endPoint x: 413, endPoint y: 789, distance: 471.5
click at [413, 720] on html "© Mapbox © OpenStreetMap Improve this map ​ New Task 8/13 — Now Map Layers Task…" at bounding box center [784, 360] width 1568 height 721
drag, startPoint x: 566, startPoint y: 212, endPoint x: 407, endPoint y: 392, distance: 240.2
click at [407, 392] on div "© Mapbox © OpenStreetMap Improve this map" at bounding box center [754, 387] width 1509 height 669
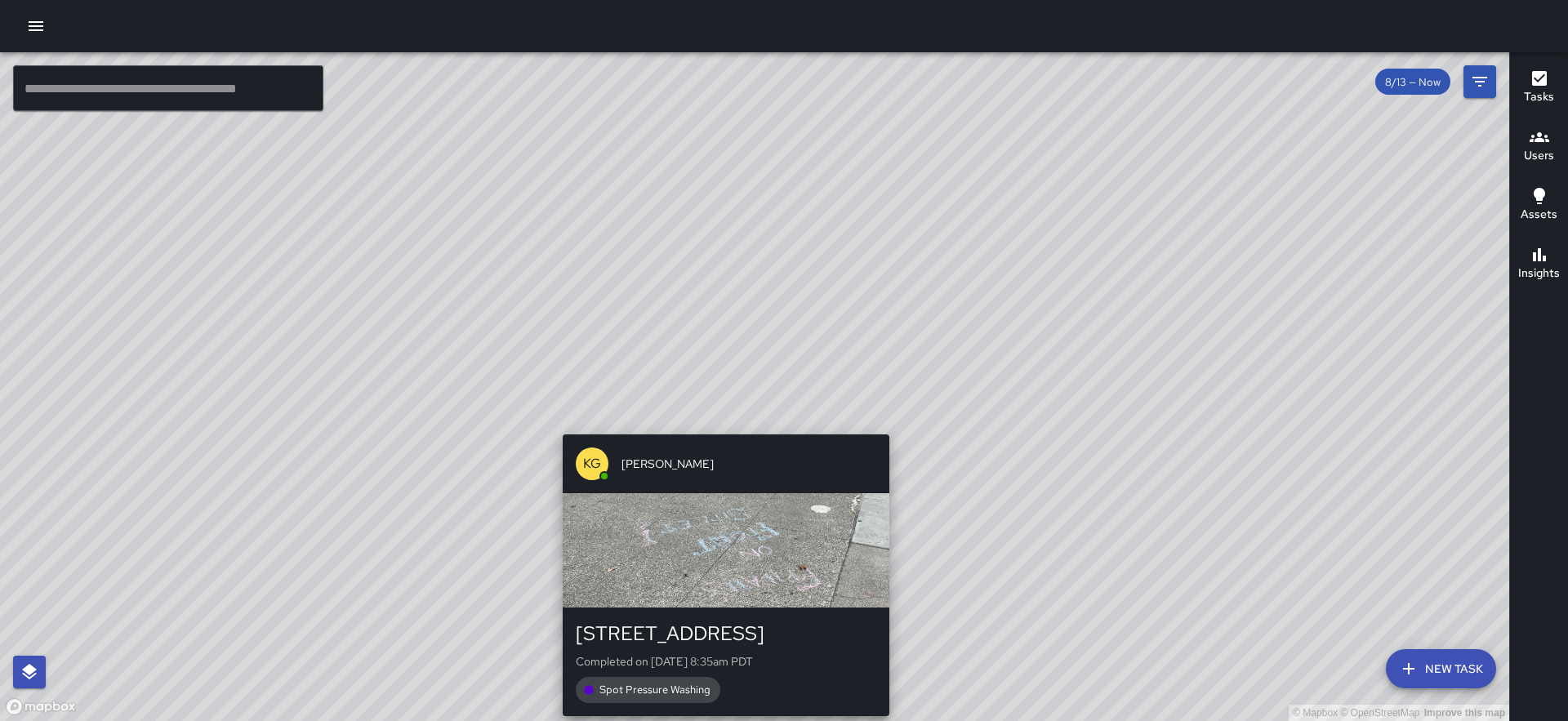
click at [721, 428] on div "KG [PERSON_NAME] [STREET_ADDRESS] Completed on [DATE] 8:35am PDT Spot Pressure …" at bounding box center [726, 575] width 340 height 294
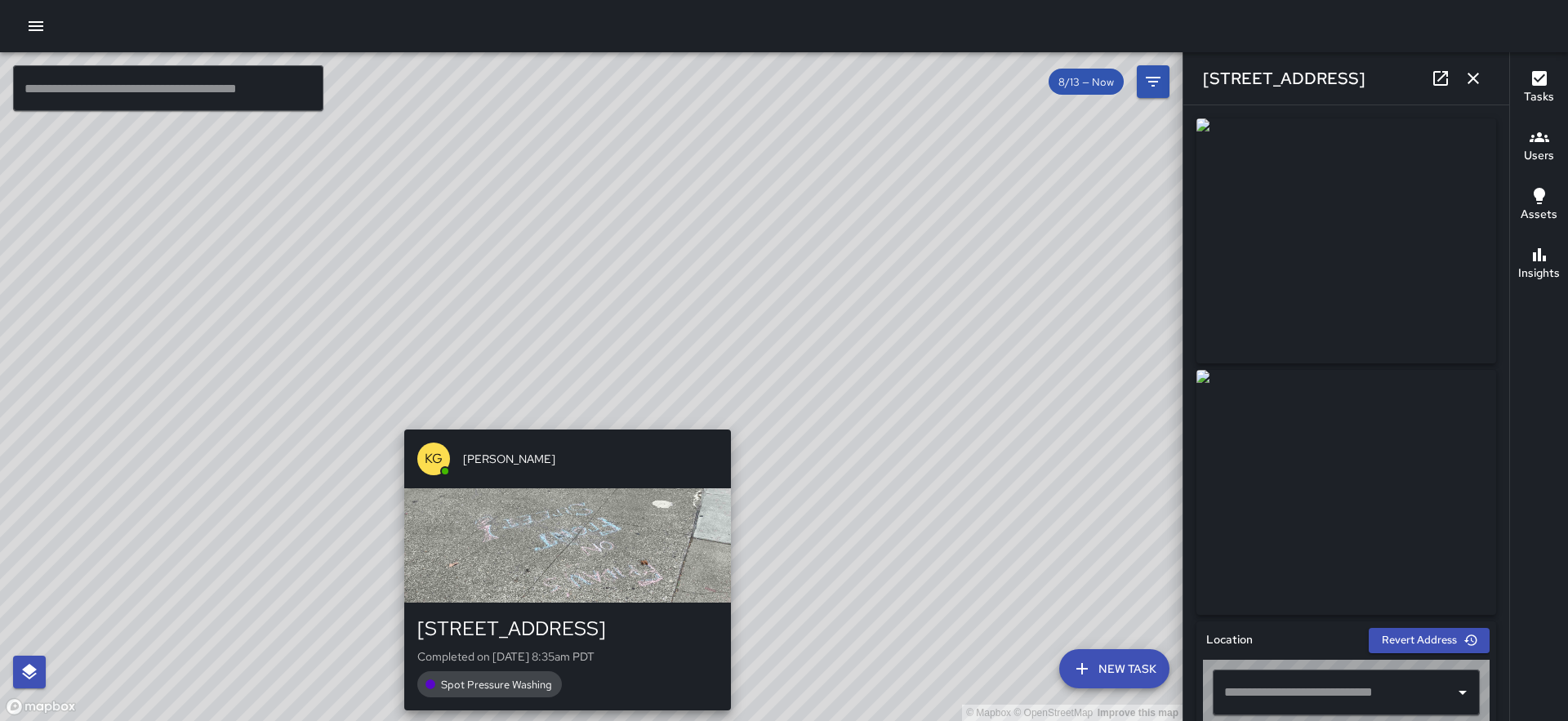
type input "**********"
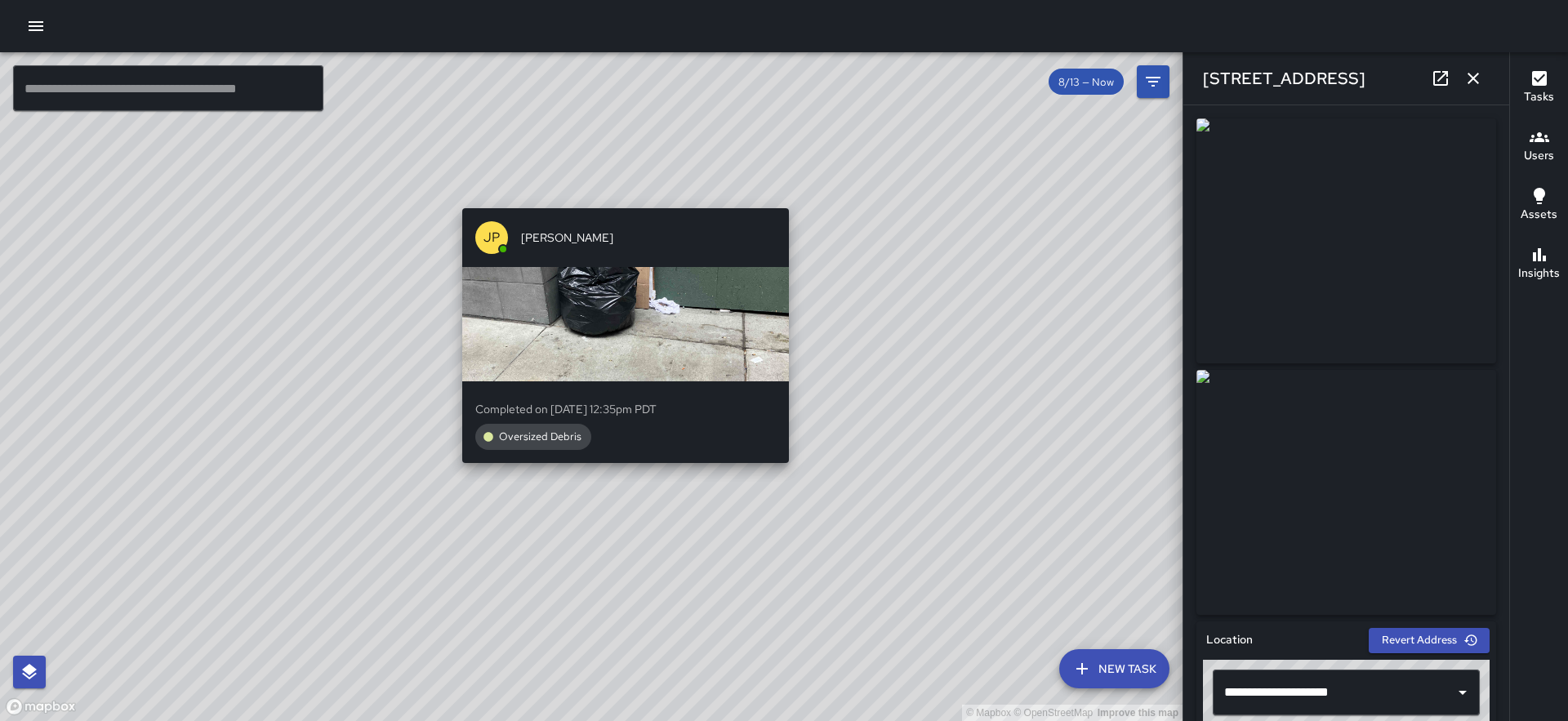
click at [623, 493] on div "© Mapbox © OpenStreetMap Improve this map JP [PERSON_NAME] Completed on [DATE] …" at bounding box center [591, 387] width 1183 height 669
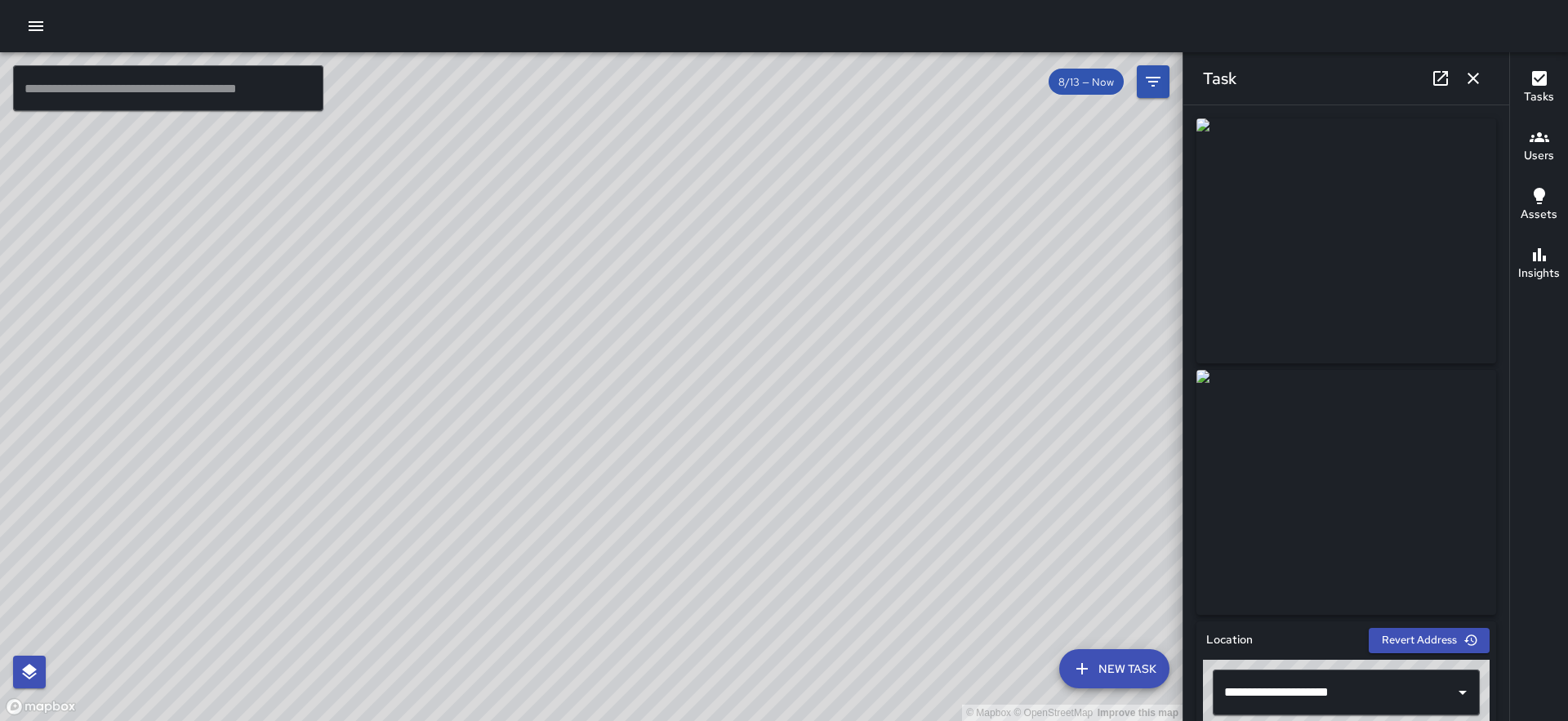
drag, startPoint x: 599, startPoint y: 302, endPoint x: 630, endPoint y: 568, distance: 267.8
click at [630, 568] on div "© Mapbox © OpenStreetMap Improve this map" at bounding box center [591, 387] width 1183 height 669
drag, startPoint x: 274, startPoint y: 243, endPoint x: 579, endPoint y: 488, distance: 391.2
click at [579, 488] on div "© Mapbox © OpenStreetMap Improve this map" at bounding box center [591, 387] width 1183 height 669
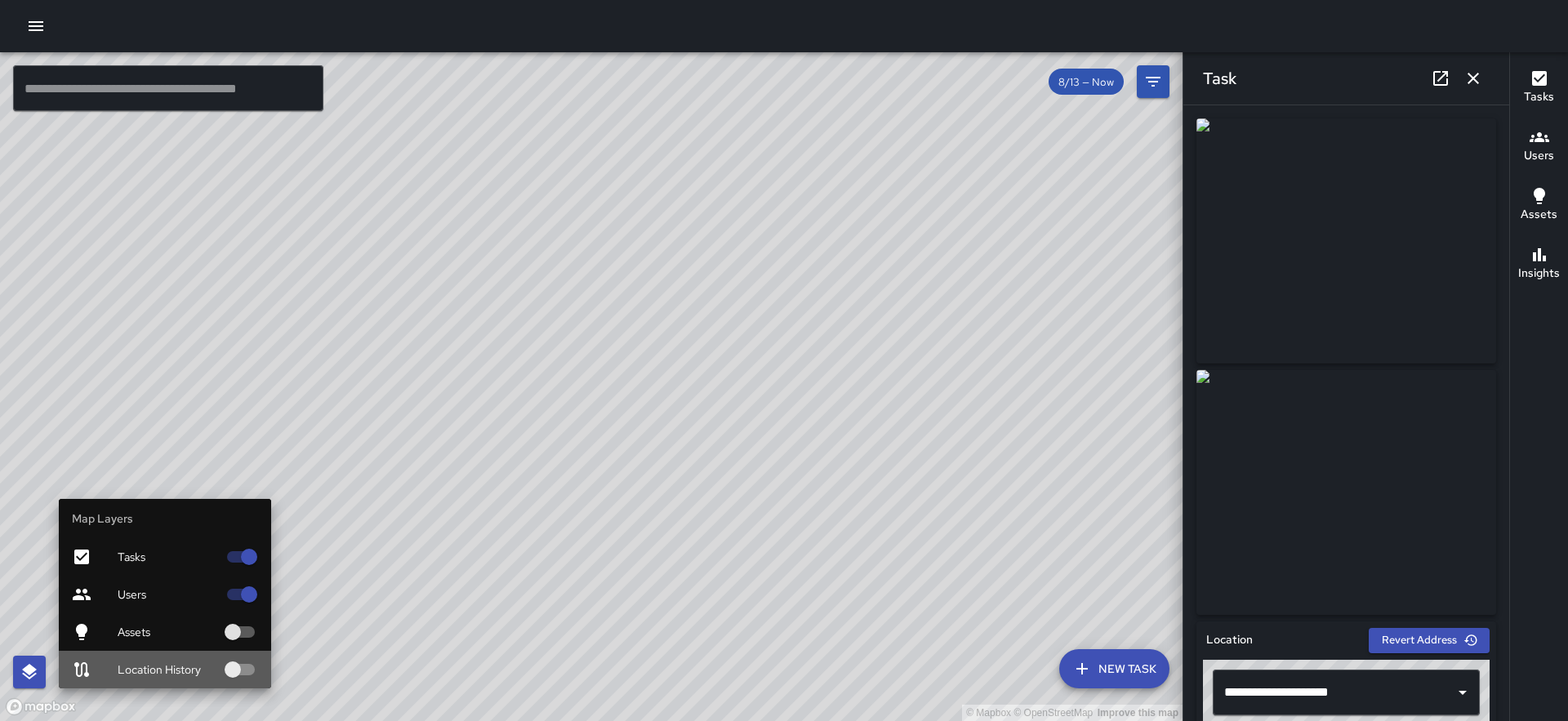
click at [190, 667] on span "Location History" at bounding box center [168, 669] width 99 height 16
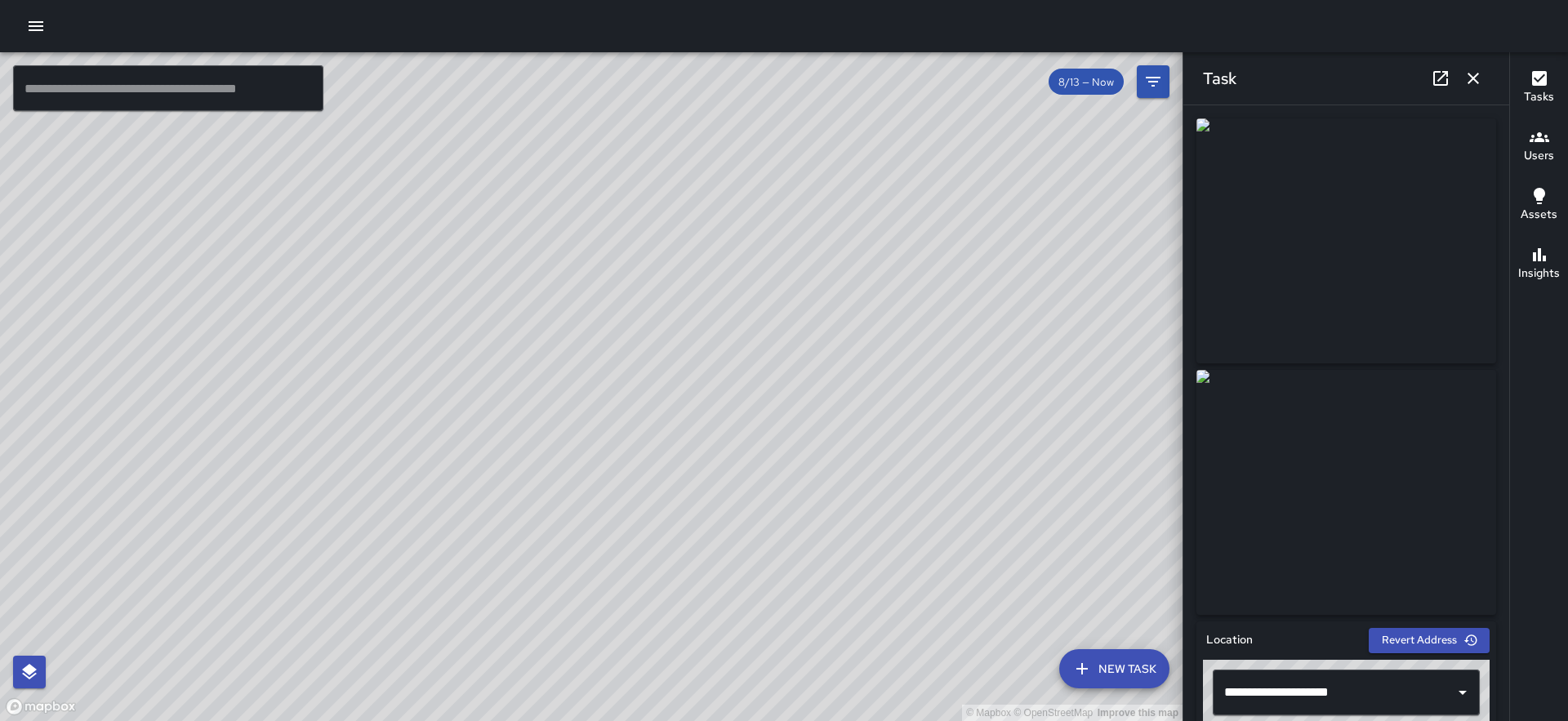
drag, startPoint x: 708, startPoint y: 513, endPoint x: 544, endPoint y: 193, distance: 359.6
click at [544, 193] on div "© Mapbox © OpenStreetMap Improve this map" at bounding box center [591, 387] width 1183 height 669
click at [1155, 80] on icon "Filters" at bounding box center [1153, 81] width 20 height 20
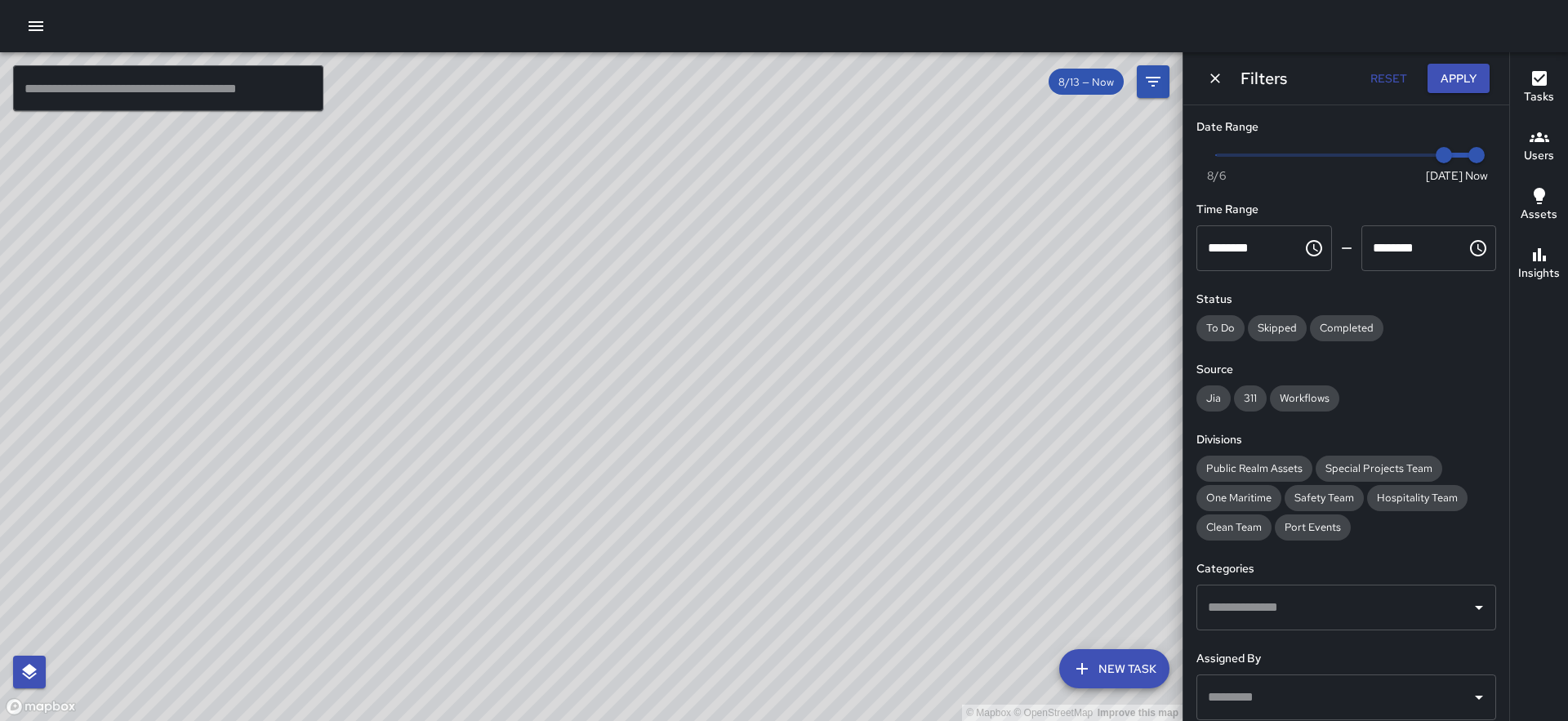
click at [1402, 154] on span at bounding box center [1346, 154] width 260 height 3
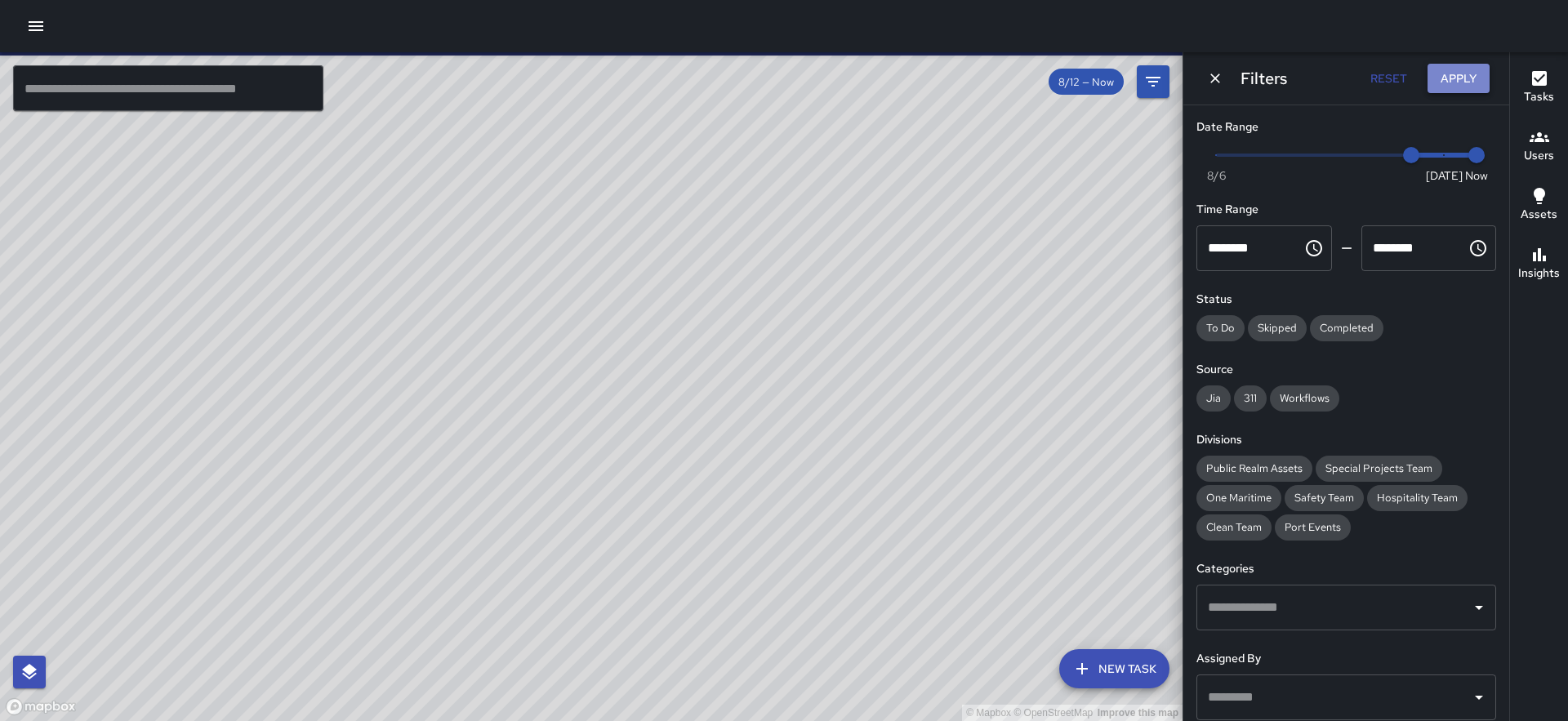
click at [1459, 81] on button "Apply" at bounding box center [1458, 79] width 62 height 30
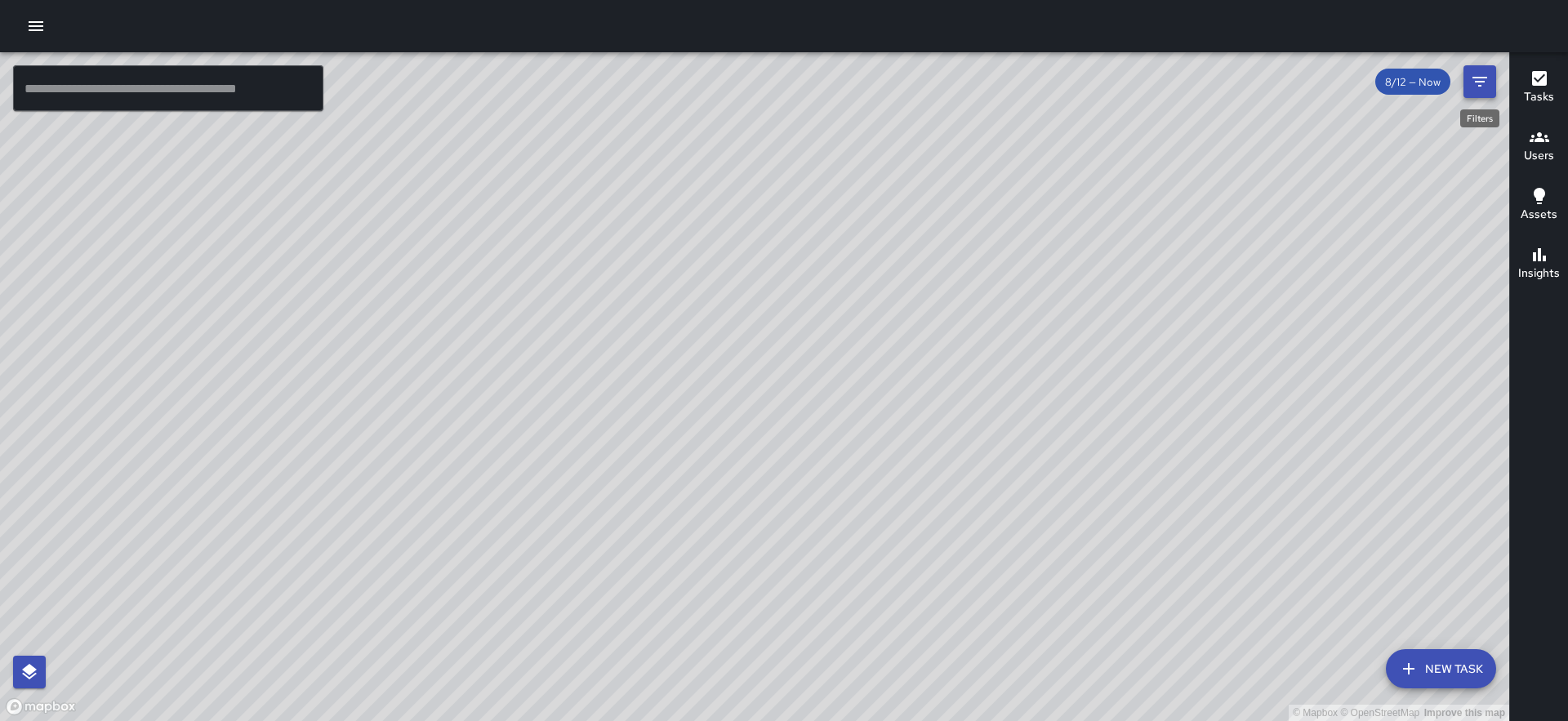
click at [1484, 79] on icon "Filters" at bounding box center [1480, 81] width 20 height 20
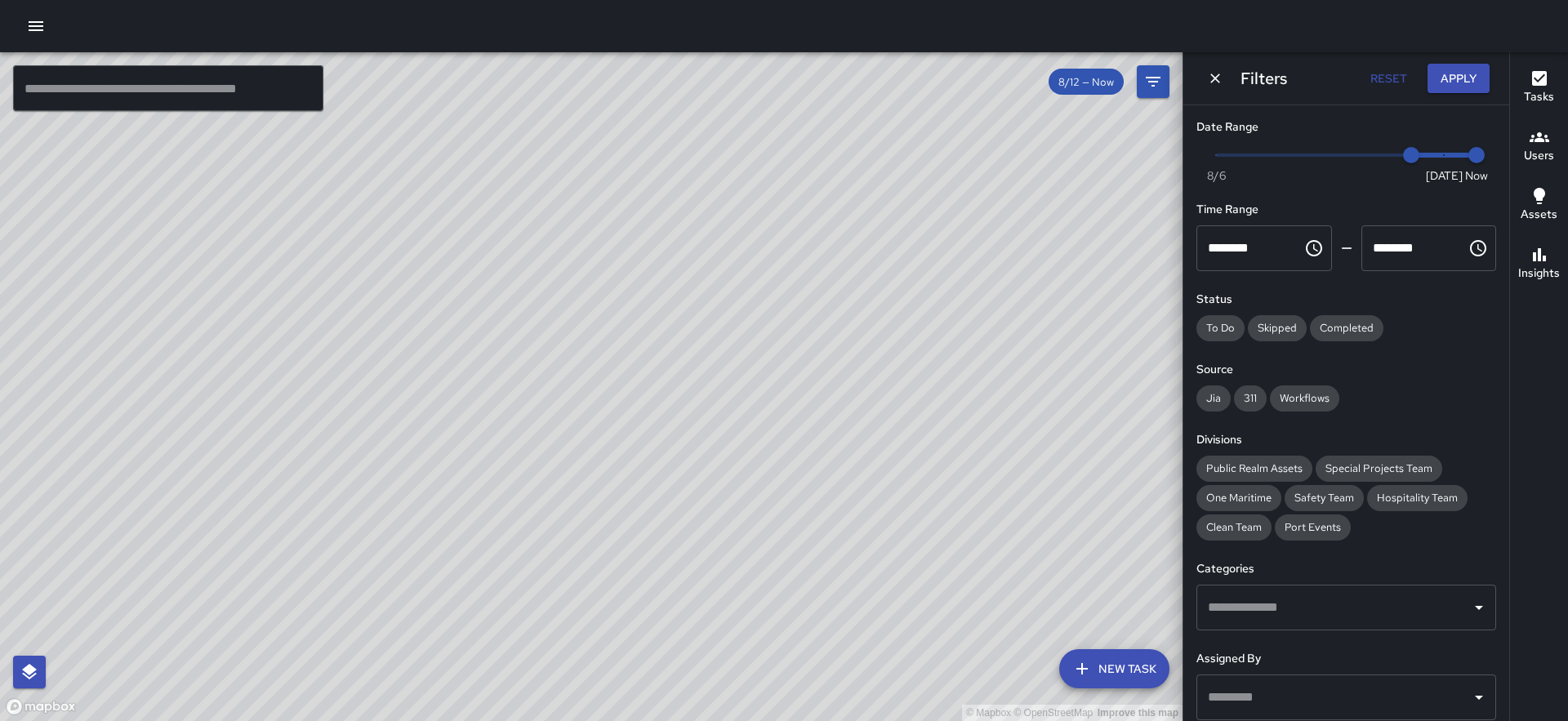
type input "*"
click at [1374, 153] on span "Now [DATE] [DATE] 12:58 pm" at bounding box center [1346, 155] width 260 height 24
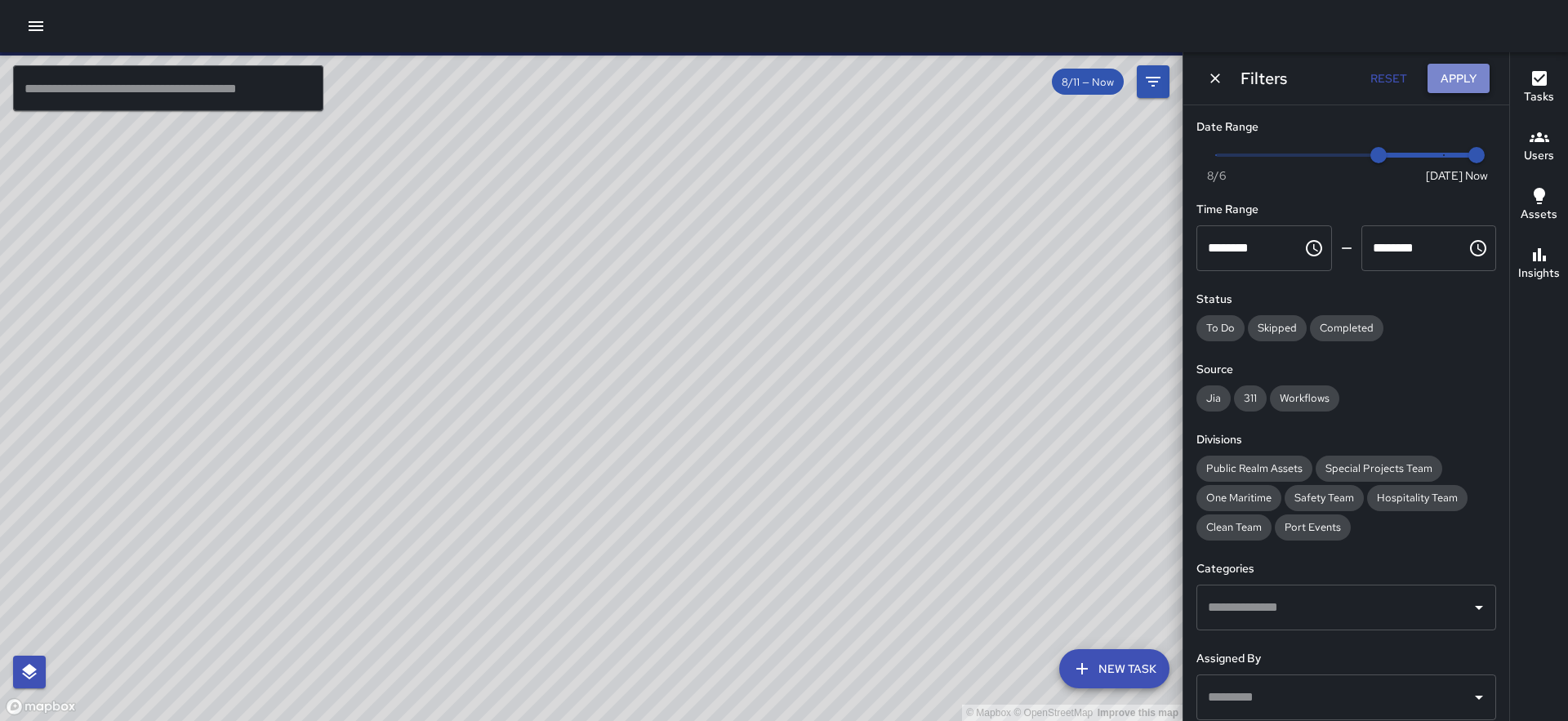
click at [1442, 73] on button "Apply" at bounding box center [1458, 79] width 62 height 30
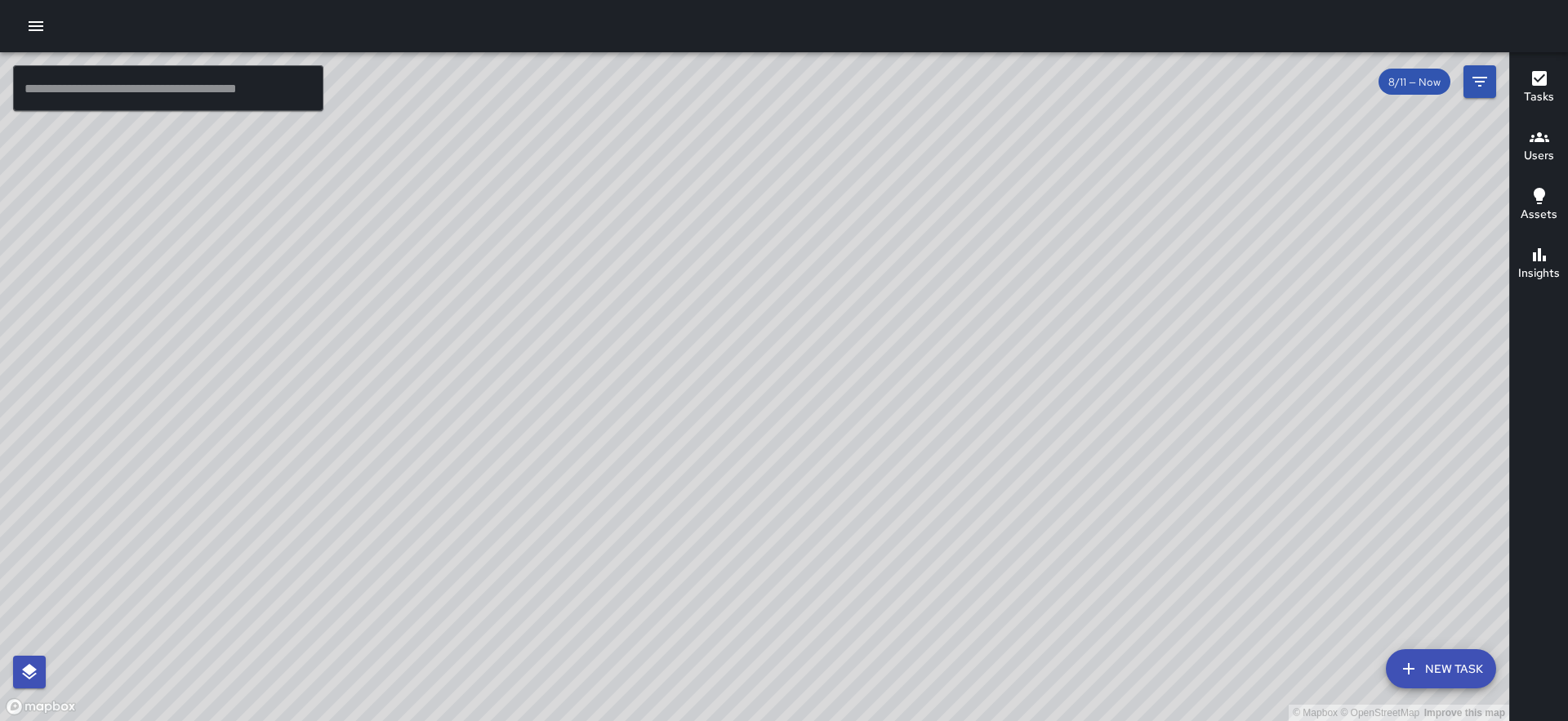
drag, startPoint x: 1093, startPoint y: 181, endPoint x: 1105, endPoint y: -92, distance: 273.3
click at [1105, 0] on html "© Mapbox © OpenStreetMap Improve this map ​ New Task 8/11 — Now Map Layers Task…" at bounding box center [784, 360] width 1568 height 721
drag, startPoint x: 352, startPoint y: 567, endPoint x: 105, endPoint y: 331, distance: 341.6
click at [105, 331] on div "© Mapbox © OpenStreetMap Improve this map" at bounding box center [754, 387] width 1509 height 669
drag, startPoint x: 487, startPoint y: 266, endPoint x: 390, endPoint y: 753, distance: 496.6
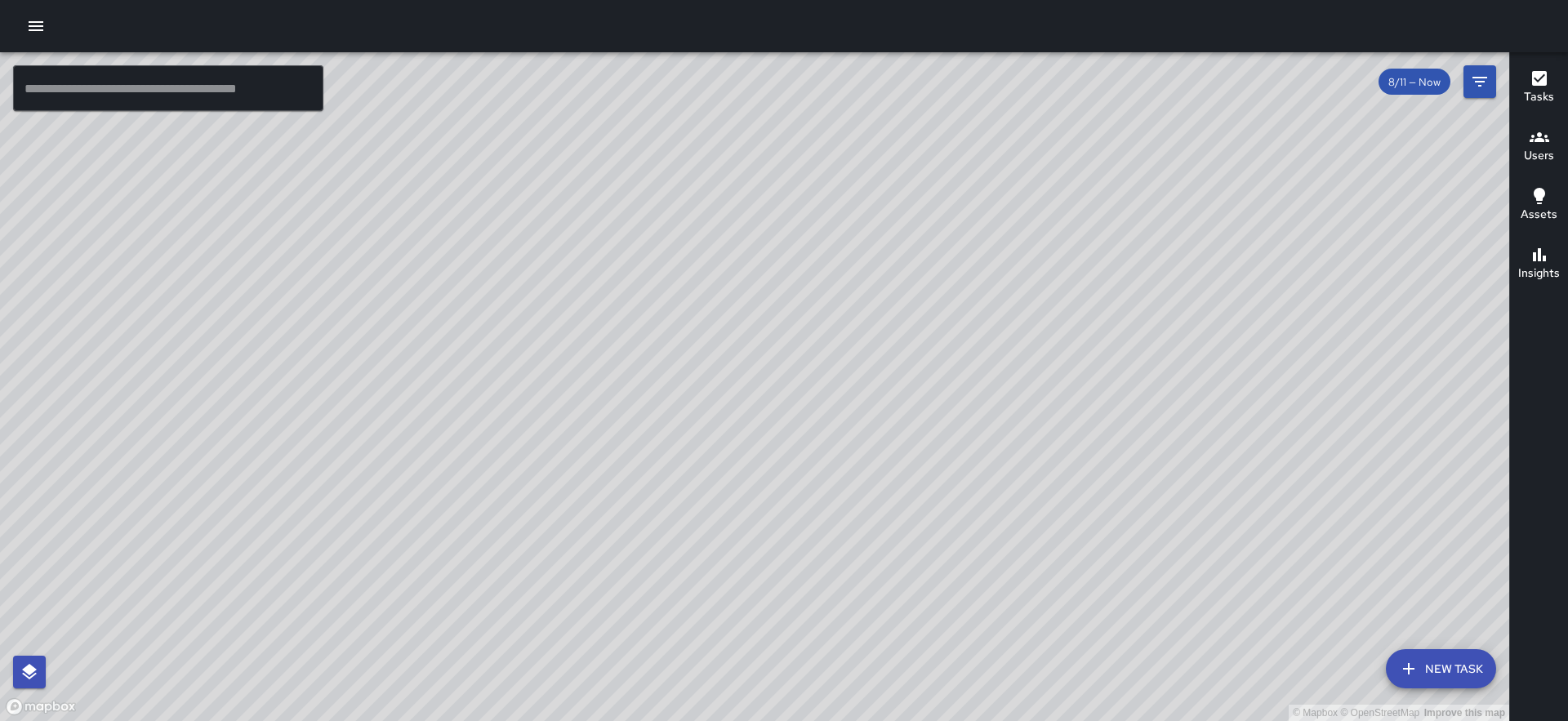
click at [390, 720] on html "© Mapbox © OpenStreetMap Improve this map ​ New Task 8/11 — Now Map Layers Task…" at bounding box center [784, 360] width 1568 height 721
drag, startPoint x: 384, startPoint y: 245, endPoint x: 451, endPoint y: 396, distance: 165.2
click at [451, 396] on div "© Mapbox © OpenStreetMap Improve this map" at bounding box center [754, 387] width 1509 height 669
click at [456, 209] on div "© Mapbox © OpenStreetMap Improve this map KG [PERSON_NAME] [STREET_ADDRESS] Com…" at bounding box center [754, 387] width 1509 height 669
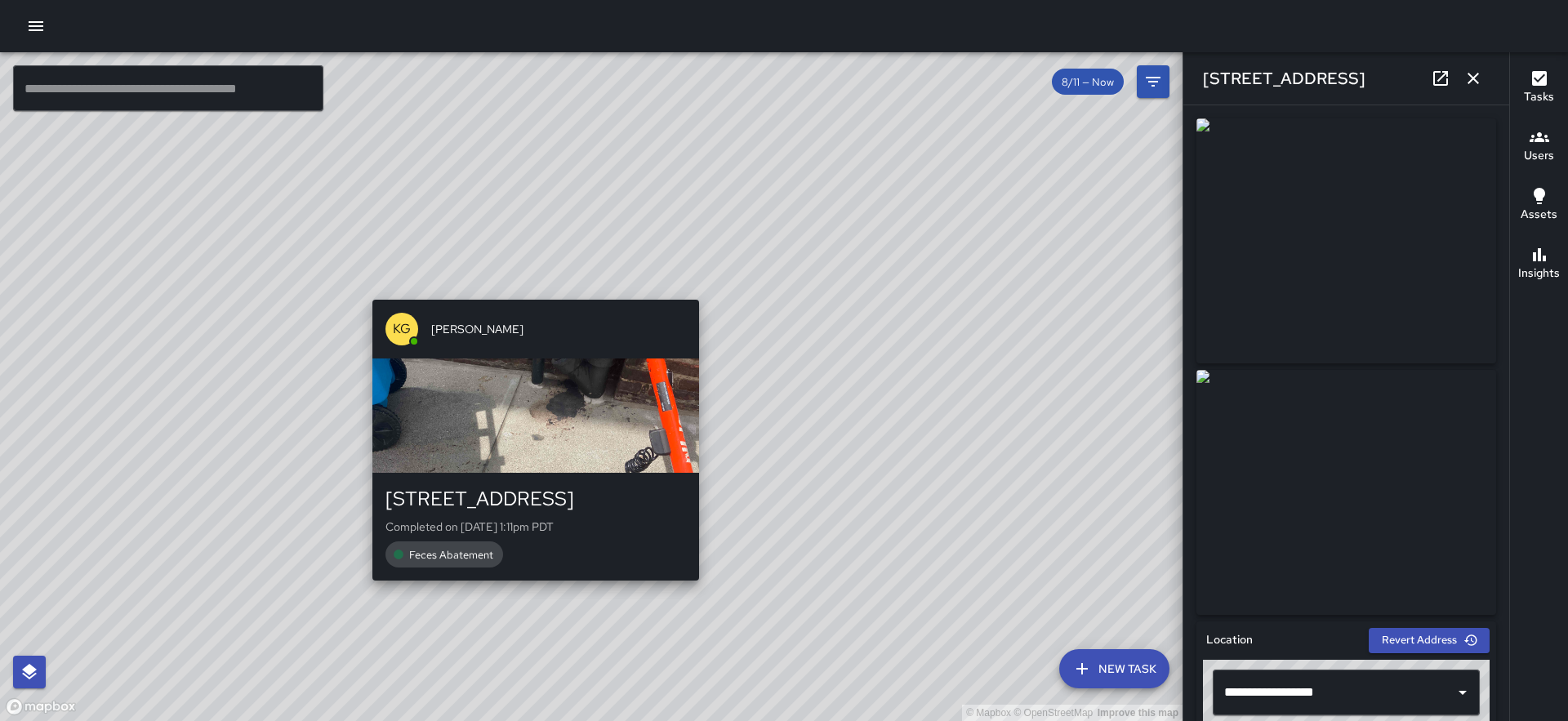
click at [531, 587] on div "© Mapbox © OpenStreetMap Improve this map KG [PERSON_NAME] [STREET_ADDRESS] Com…" at bounding box center [591, 387] width 1183 height 669
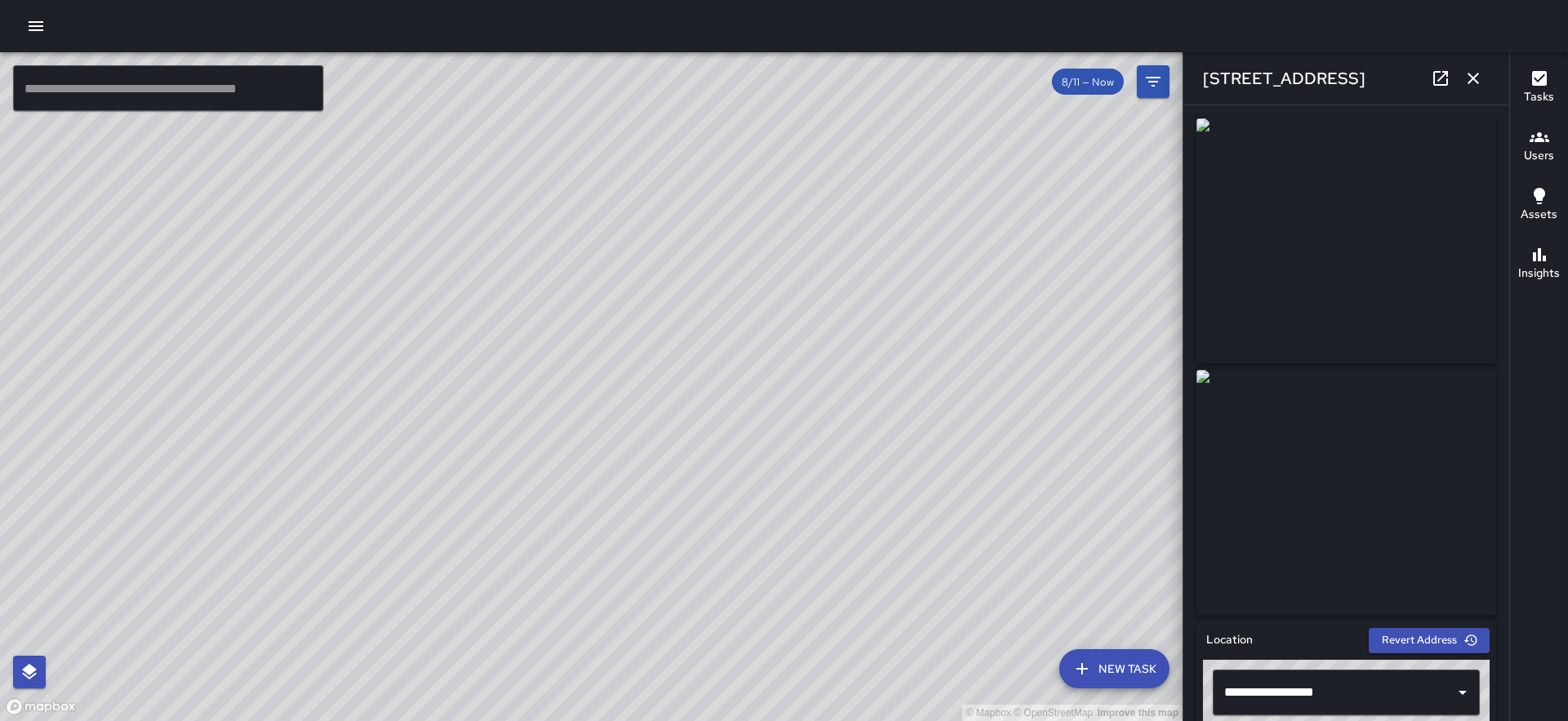
scroll to position [967, 0]
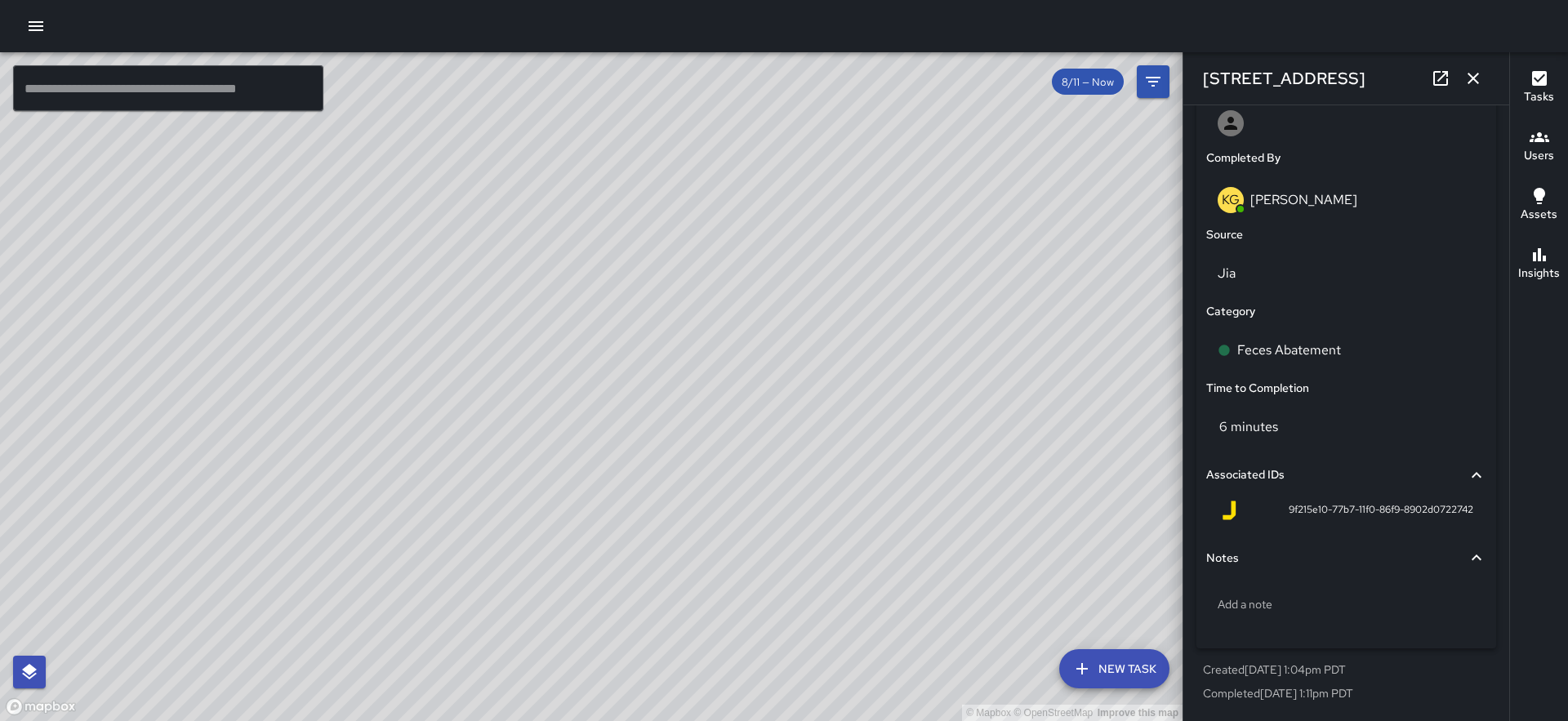
click at [1476, 72] on icon "button" at bounding box center [1473, 78] width 20 height 20
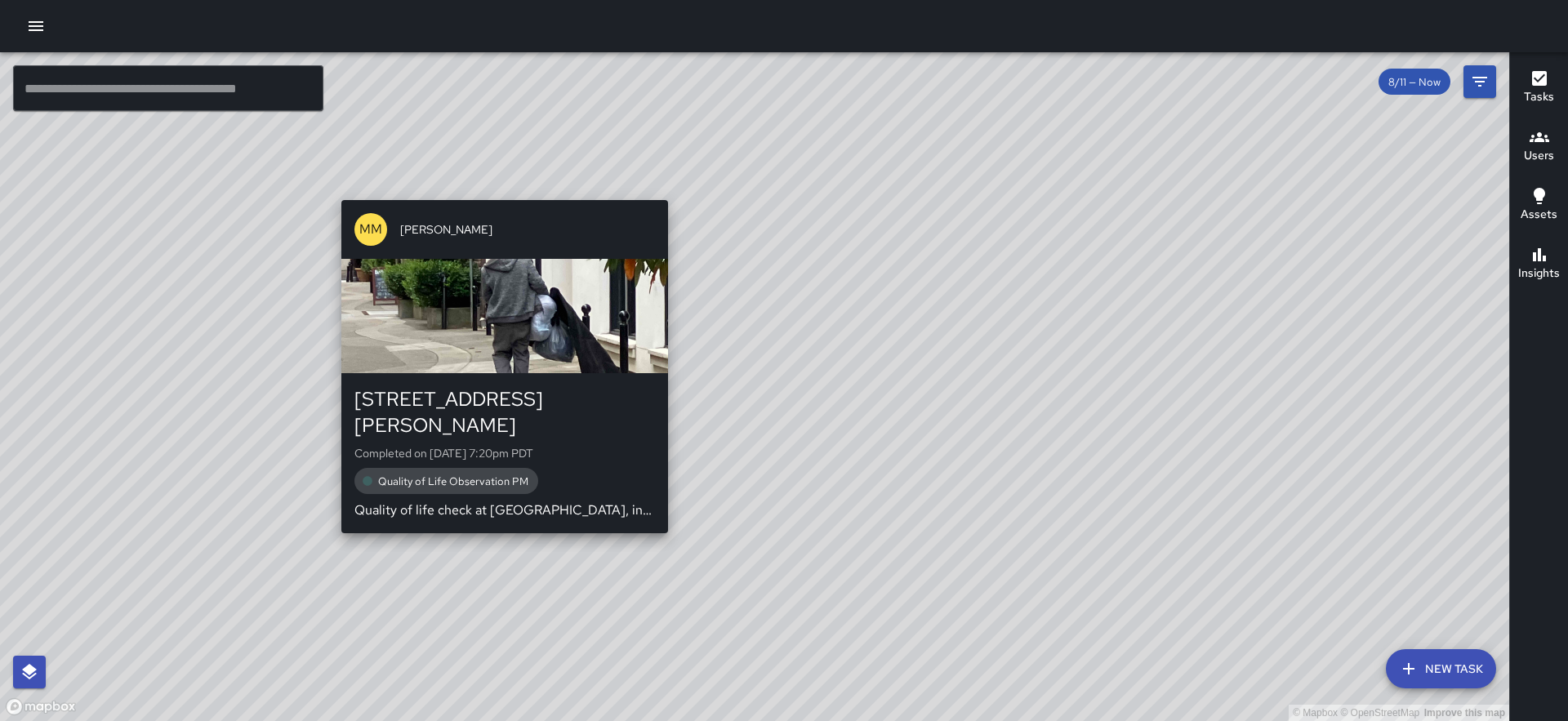
click at [663, 516] on div "© Mapbox © OpenStreetMap Improve this map MM [PERSON_NAME] [STREET_ADDRESS][PER…" at bounding box center [754, 387] width 1509 height 669
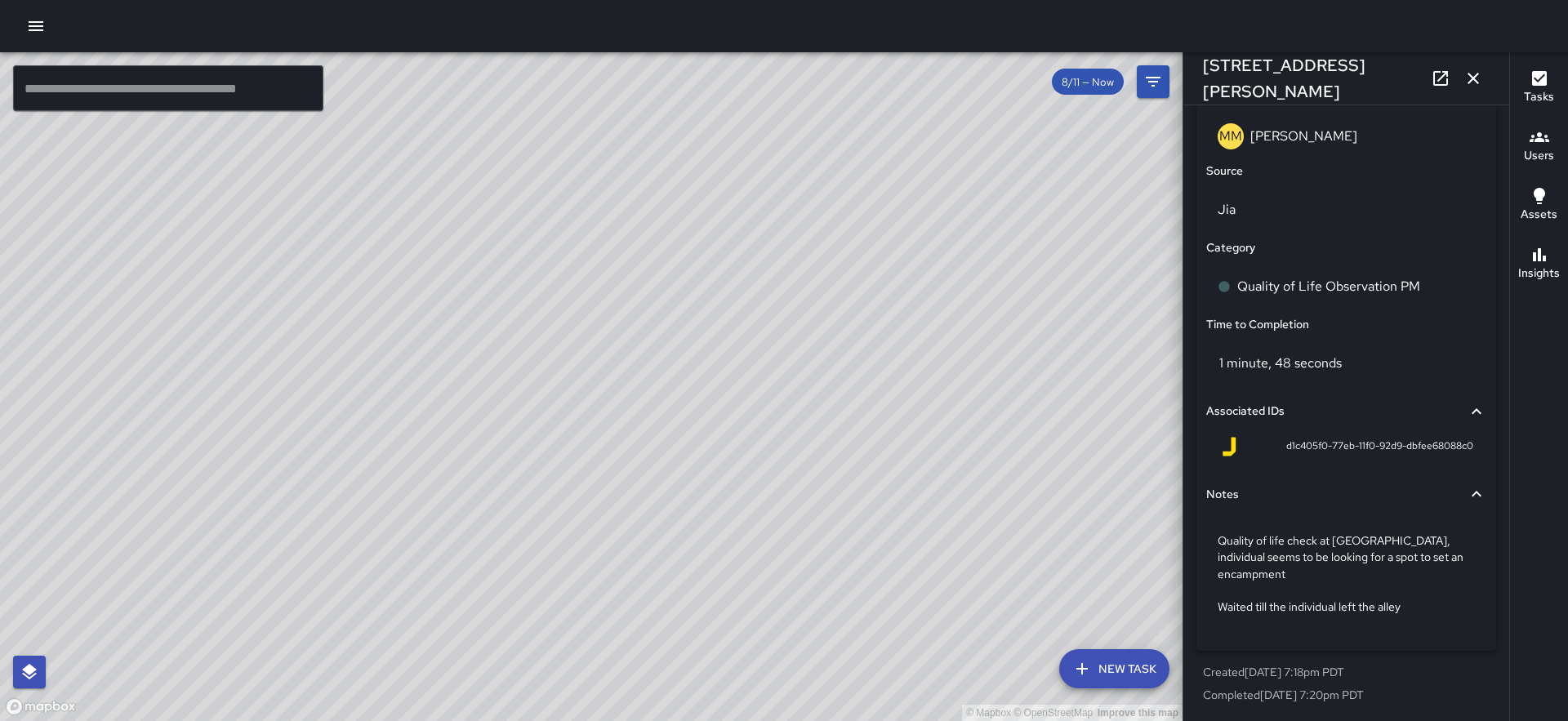
scroll to position [1033, 0]
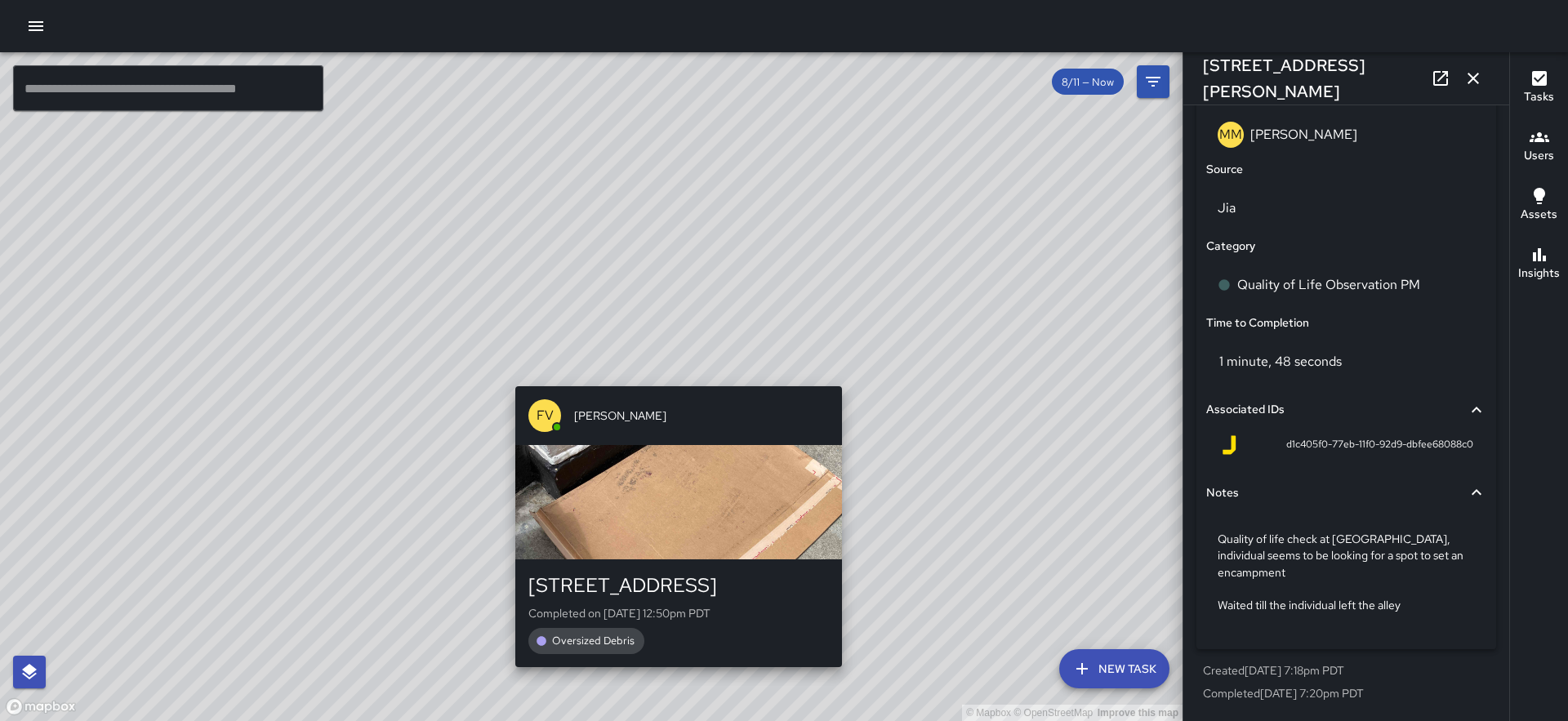
click at [847, 373] on div "© Mapbox © OpenStreetMap Improve this map FV [PERSON_NAME] [STREET_ADDRESS] Com…" at bounding box center [591, 387] width 1183 height 669
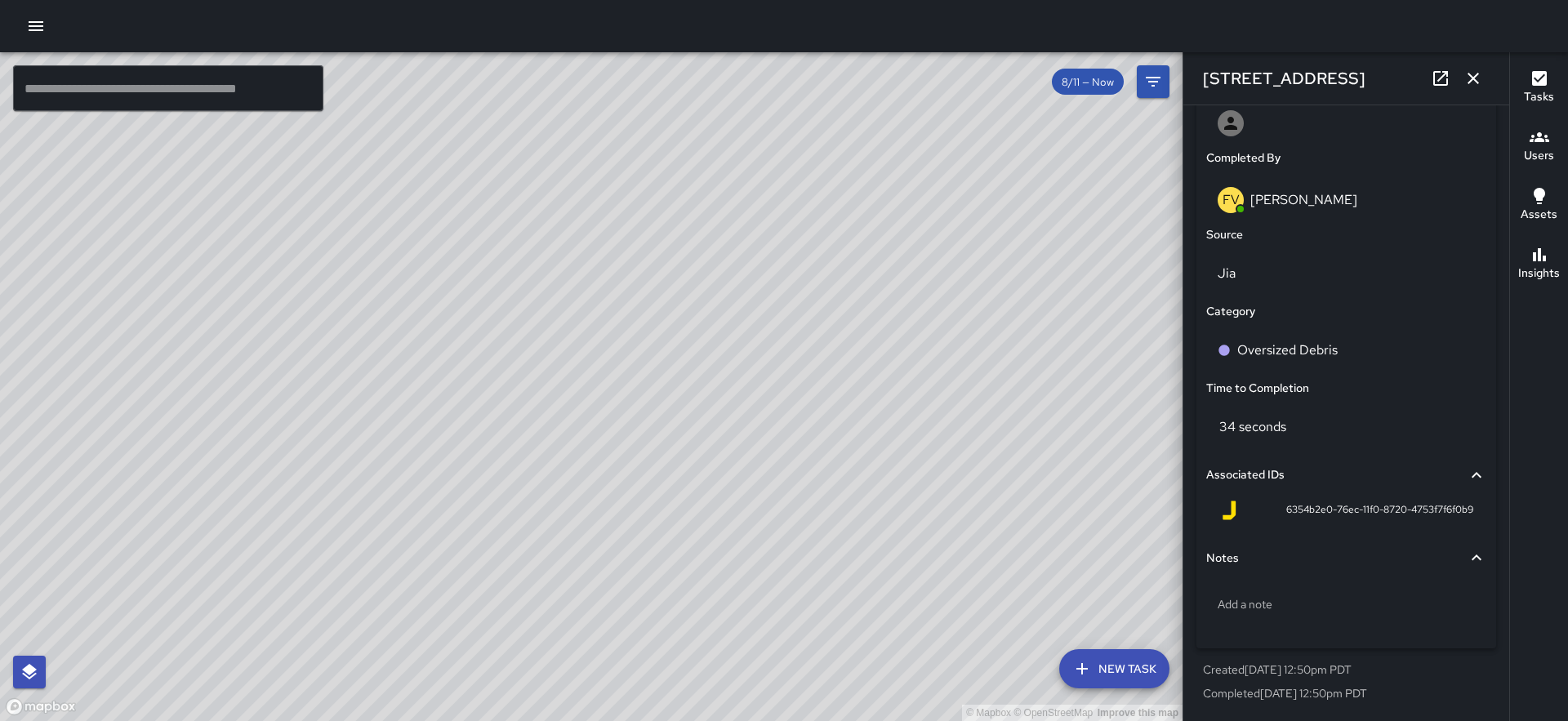
scroll to position [0, 0]
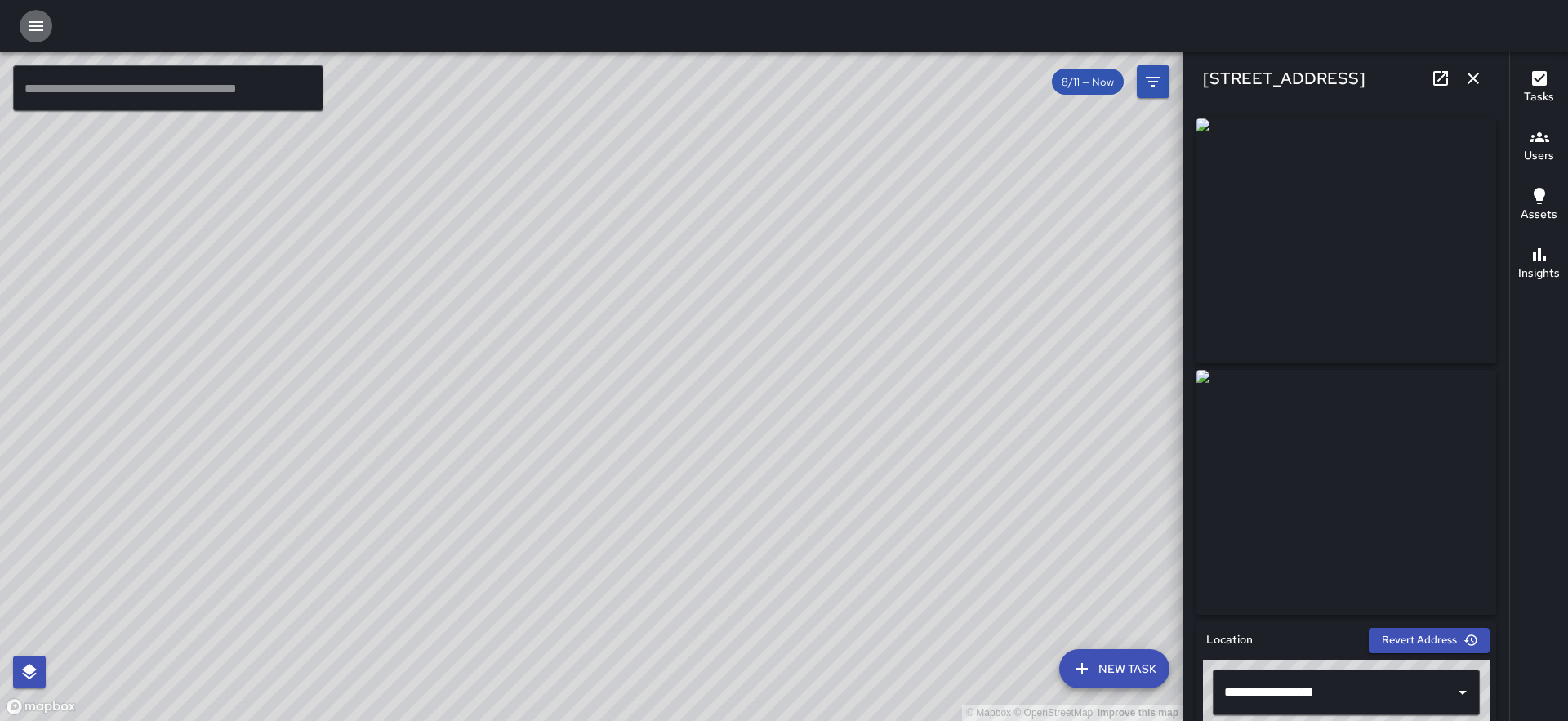
click at [39, 26] on icon "button" at bounding box center [37, 26] width 15 height 9
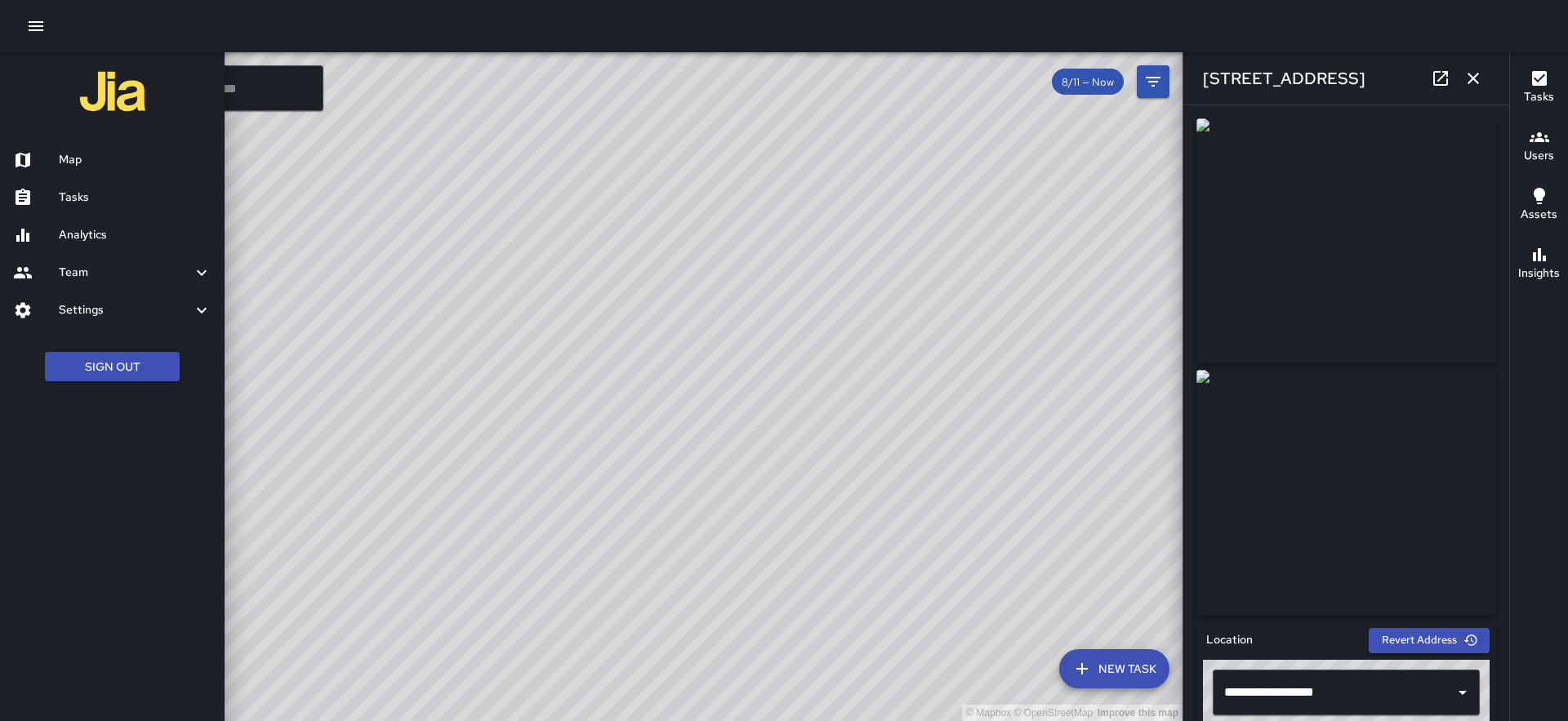
click at [80, 275] on h6 "Team" at bounding box center [126, 272] width 133 height 18
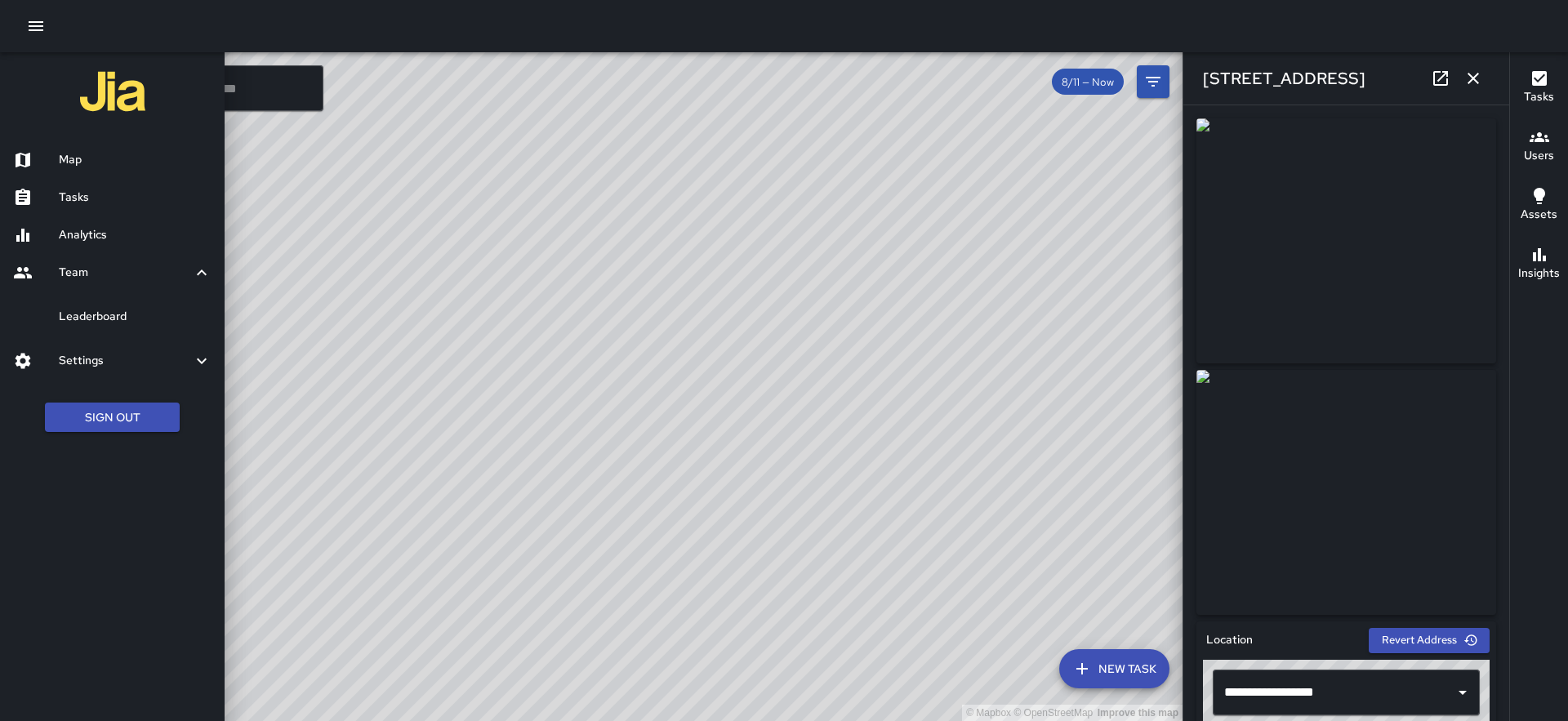
click at [93, 365] on h6 "Settings" at bounding box center [126, 360] width 133 height 18
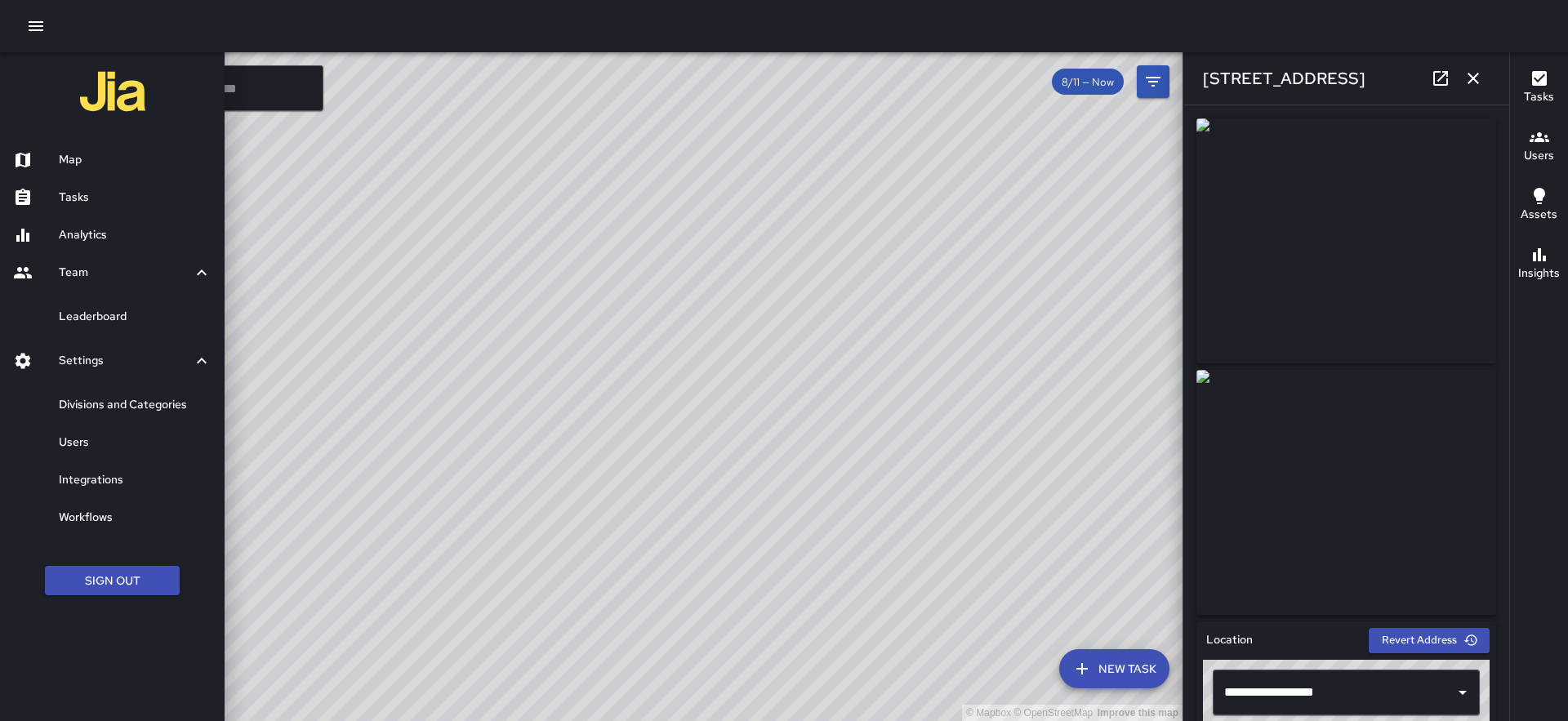
click at [91, 442] on h6 "Users" at bounding box center [135, 442] width 153 height 18
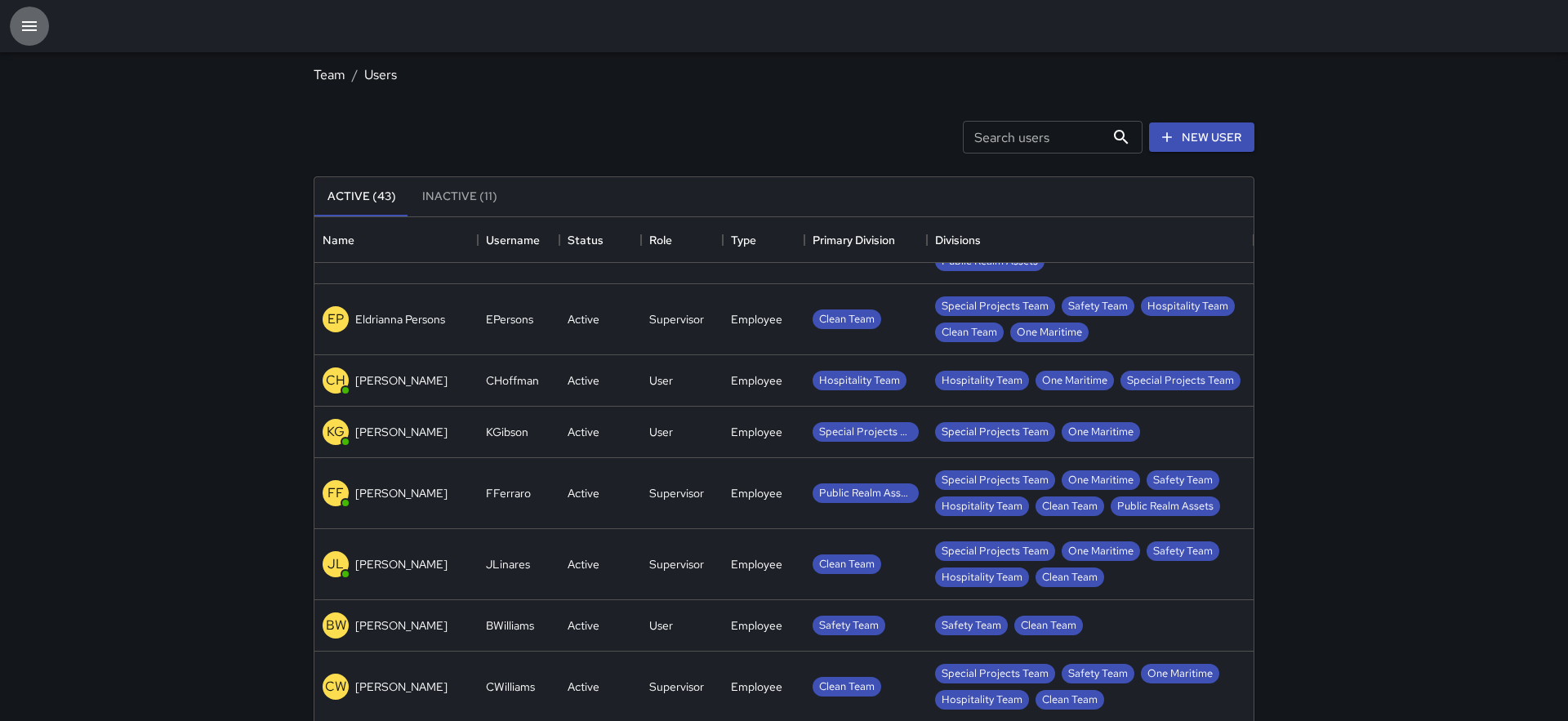
click at [25, 15] on button "button" at bounding box center [29, 26] width 39 height 39
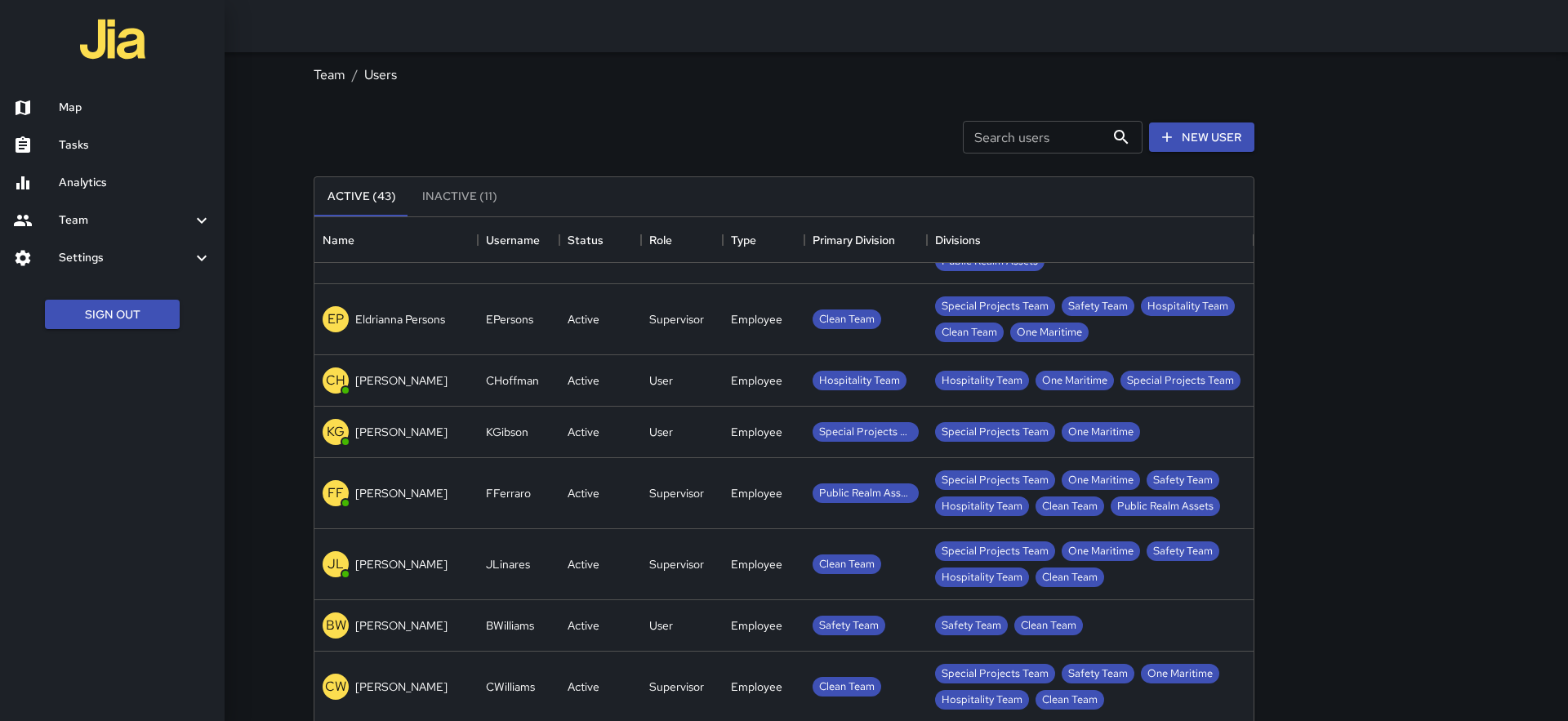
click at [91, 145] on h6 "Tasks" at bounding box center [135, 145] width 153 height 18
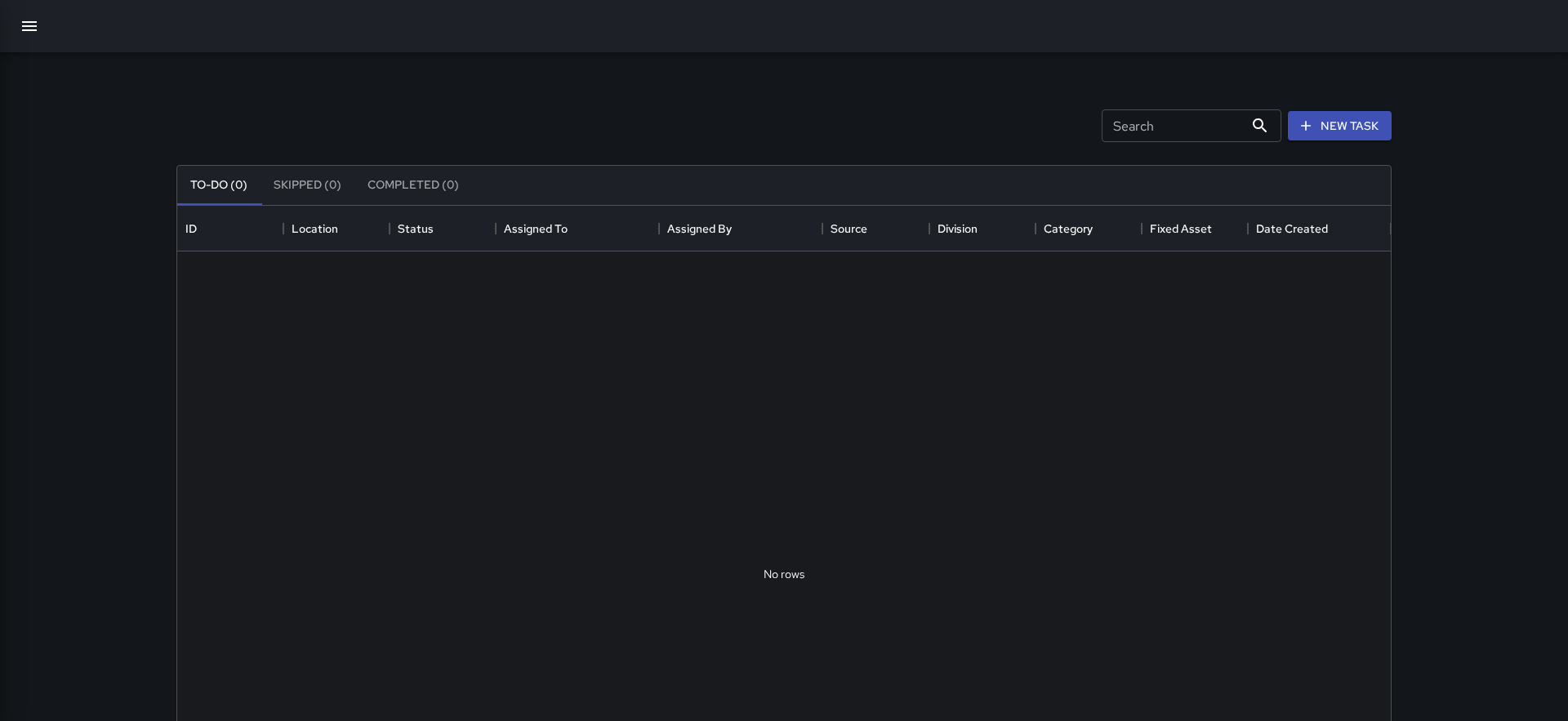
scroll to position [692, 1214]
